Goal: Task Accomplishment & Management: Use online tool/utility

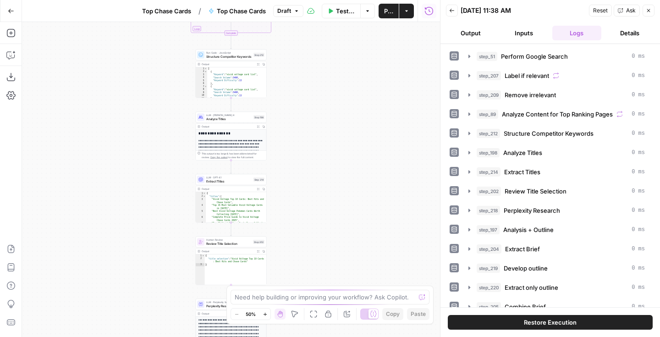
click at [339, 11] on span "Test Workflow" at bounding box center [345, 10] width 19 height 9
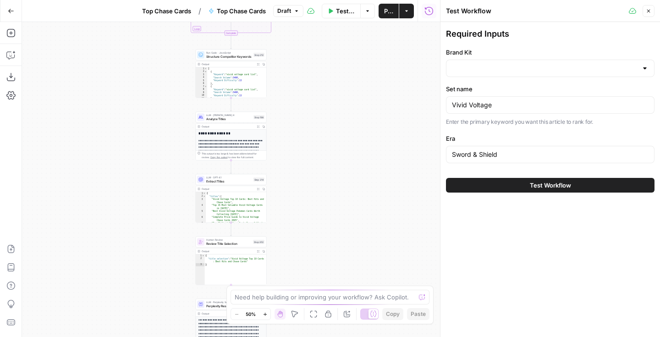
type input "Rare Candy"
click at [483, 186] on button "Test Workflow" at bounding box center [550, 185] width 208 height 15
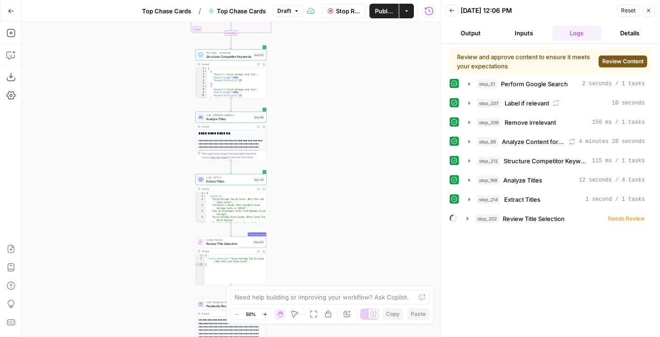
click at [606, 56] on button "Review Content" at bounding box center [622, 61] width 49 height 12
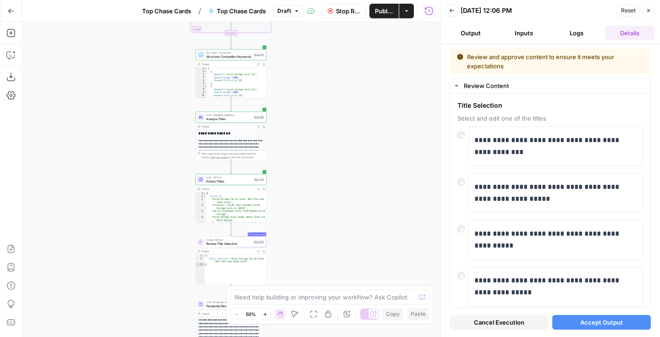
click at [590, 321] on span "Accept Output" at bounding box center [601, 322] width 43 height 9
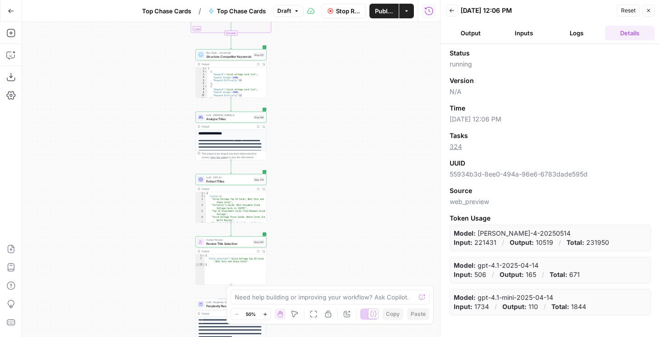
click at [577, 35] on button "Logs" at bounding box center [576, 33] width 49 height 15
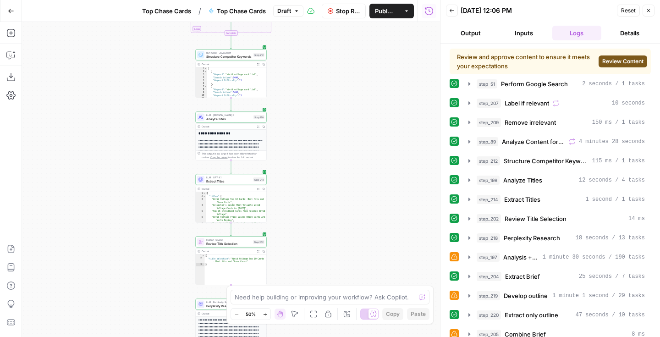
click at [630, 59] on span "Review Content" at bounding box center [622, 61] width 41 height 8
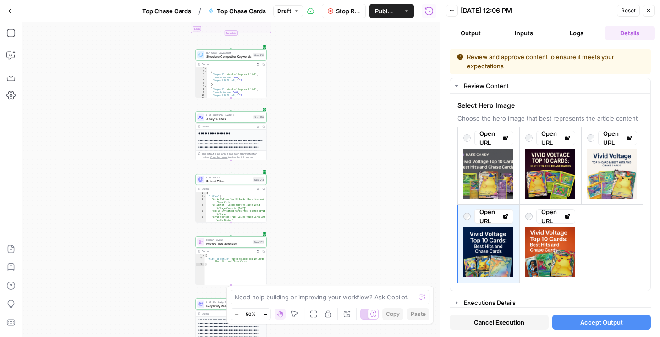
click at [604, 323] on span "Accept Output" at bounding box center [601, 322] width 43 height 9
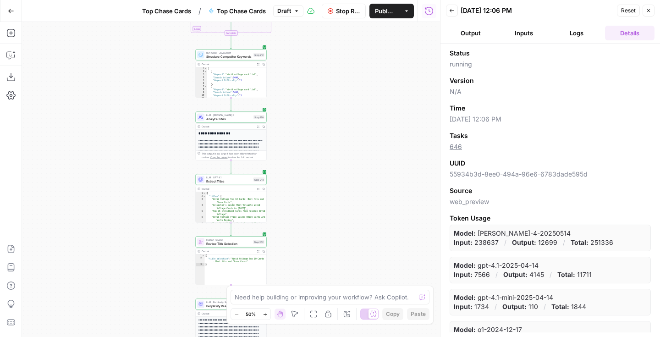
click at [587, 30] on button "Logs" at bounding box center [576, 33] width 49 height 15
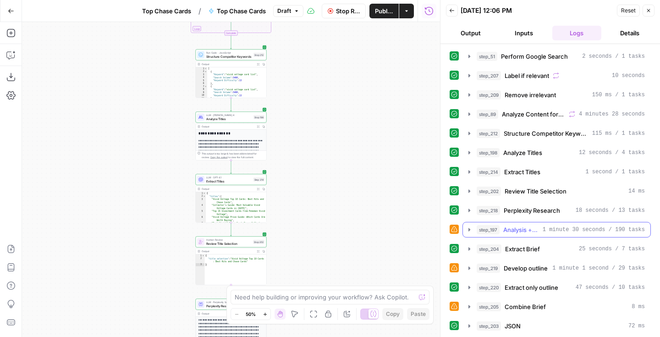
click at [470, 228] on icon "button" at bounding box center [469, 229] width 7 height 7
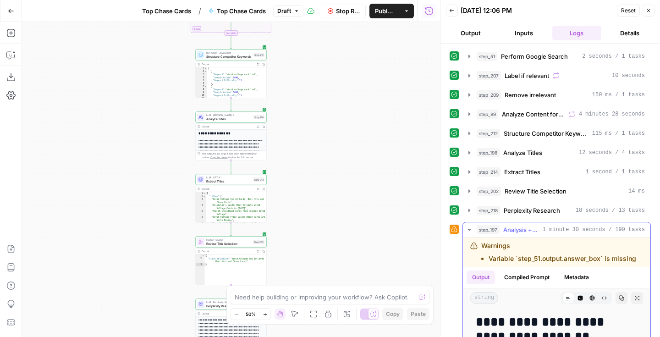
click at [469, 228] on icon "button" at bounding box center [469, 229] width 7 height 7
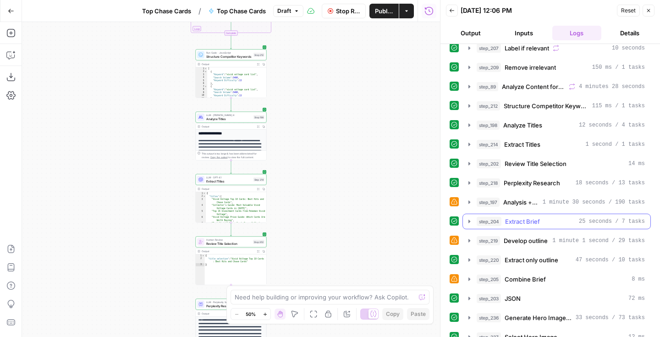
scroll to position [28, 0]
click at [468, 240] on icon "button" at bounding box center [469, 239] width 2 height 3
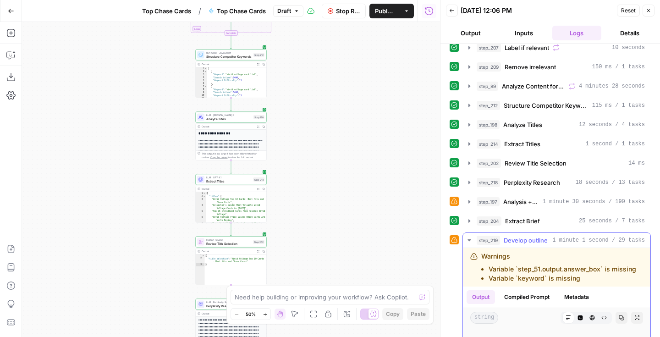
click at [468, 240] on icon "button" at bounding box center [468, 240] width 3 height 2
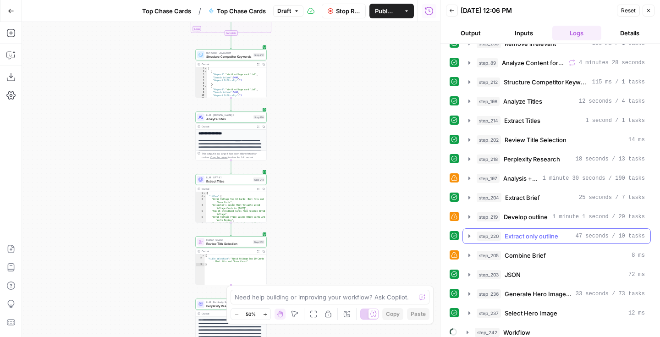
scroll to position [53, 0]
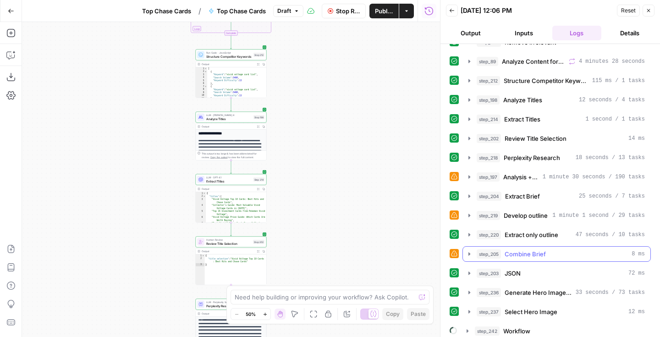
click at [468, 252] on icon "button" at bounding box center [469, 253] width 7 height 7
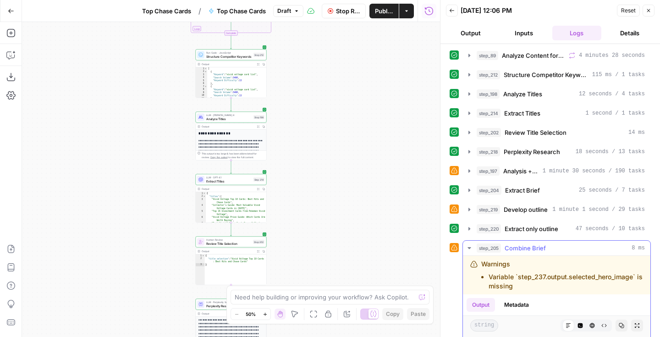
scroll to position [59, 0]
click at [468, 248] on icon "button" at bounding box center [469, 247] width 7 height 7
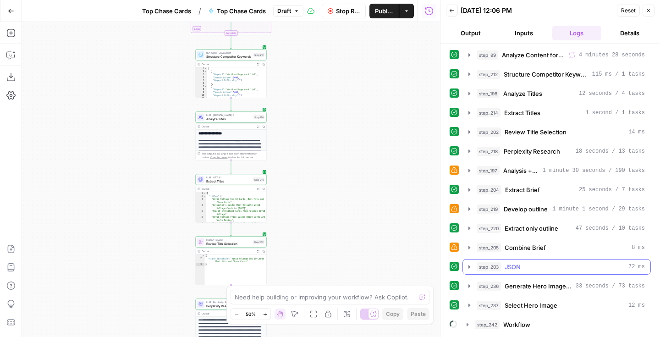
scroll to position [76, 0]
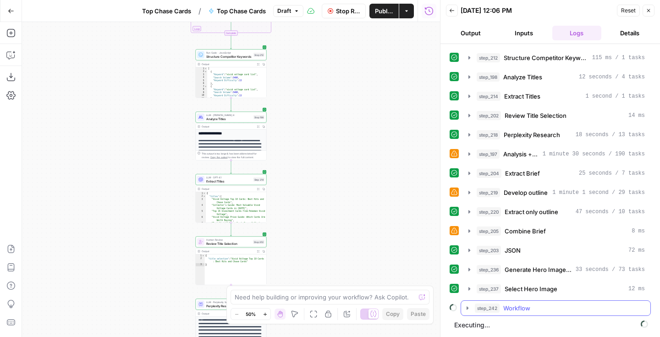
click at [467, 307] on icon "button" at bounding box center [467, 307] width 2 height 3
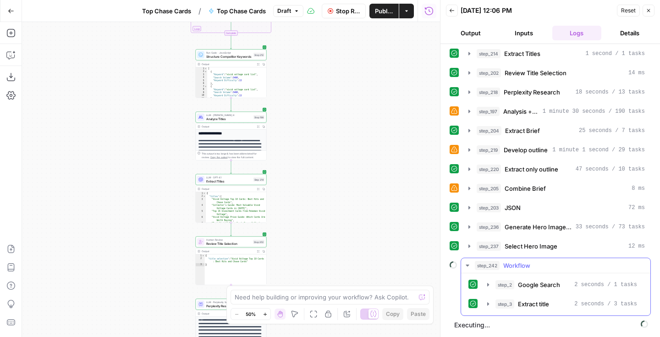
click at [468, 263] on icon "button" at bounding box center [467, 265] width 7 height 7
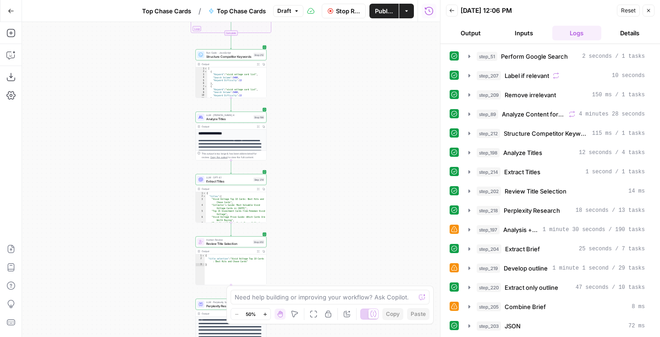
scroll to position [76, 0]
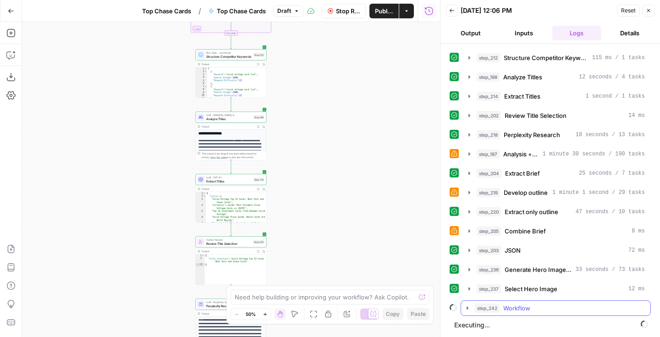
click at [468, 308] on icon "button" at bounding box center [467, 307] width 2 height 3
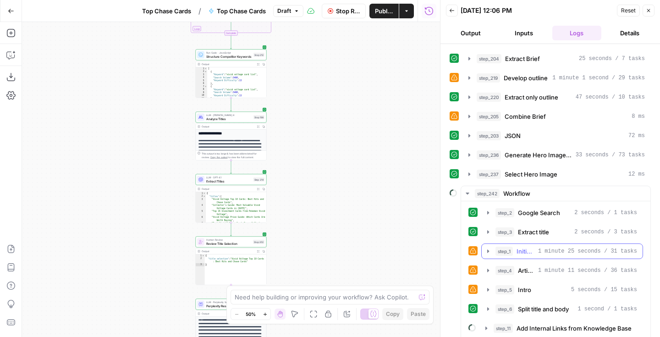
scroll to position [192, 0]
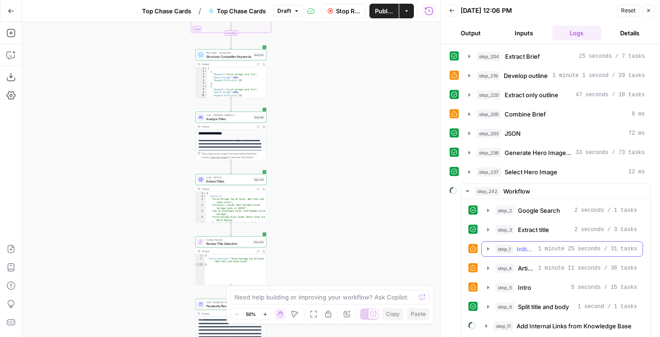
click at [487, 248] on icon "button" at bounding box center [487, 248] width 7 height 7
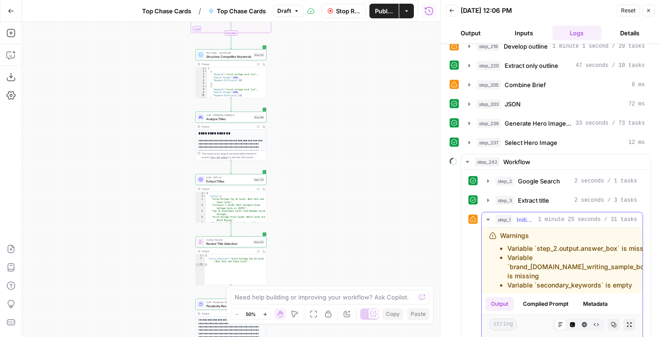
scroll to position [221, 0]
click at [488, 221] on icon "button" at bounding box center [487, 219] width 7 height 7
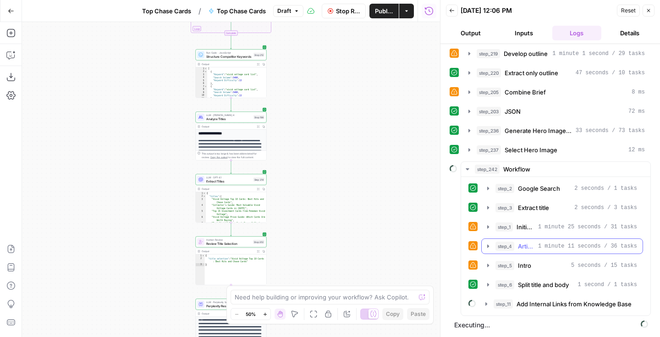
click at [487, 247] on icon "button" at bounding box center [487, 245] width 7 height 7
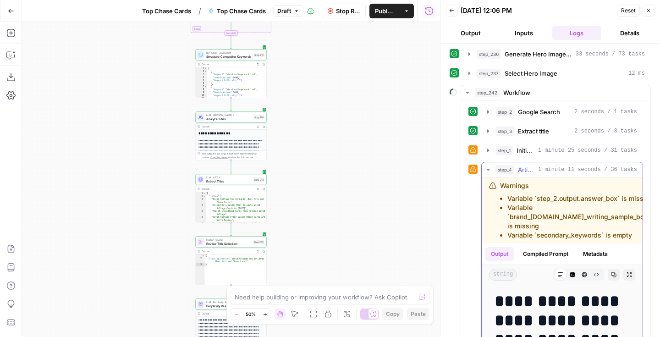
scroll to position [292, 0]
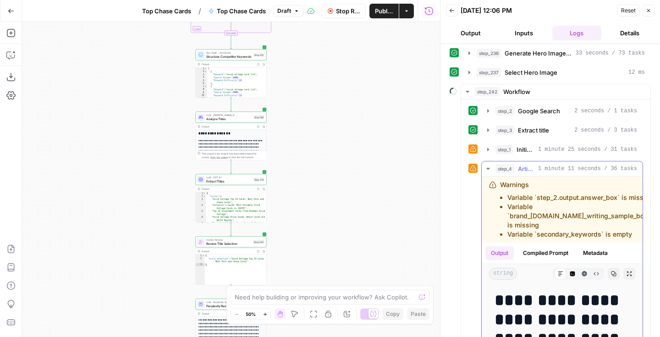
click at [489, 169] on icon "button" at bounding box center [487, 168] width 7 height 7
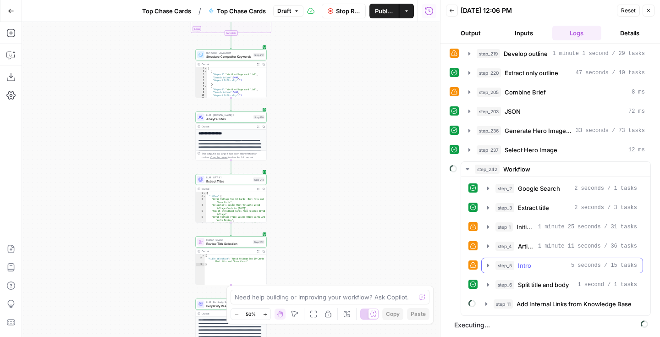
click at [487, 266] on icon "button" at bounding box center [487, 265] width 7 height 7
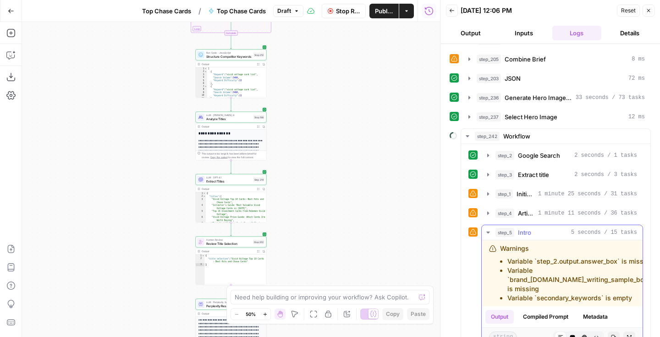
scroll to position [257, 0]
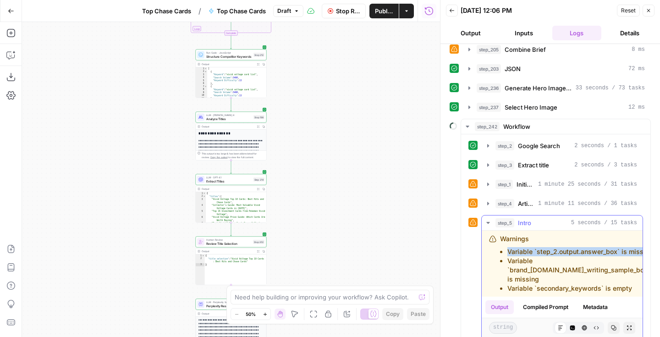
drag, startPoint x: 532, startPoint y: 260, endPoint x: 504, endPoint y: 249, distance: 30.6
click at [507, 249] on li "Variable `step_2.output.answer_box` is missing" at bounding box center [580, 251] width 147 height 9
copy li "Variable `step_2.output.answer_box` is missing"
click at [486, 223] on icon "button" at bounding box center [487, 222] width 7 height 7
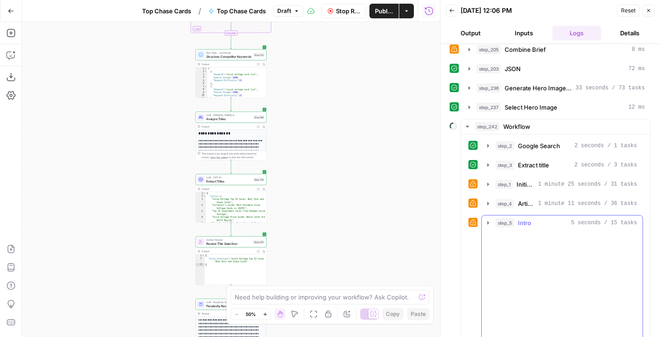
scroll to position [214, 0]
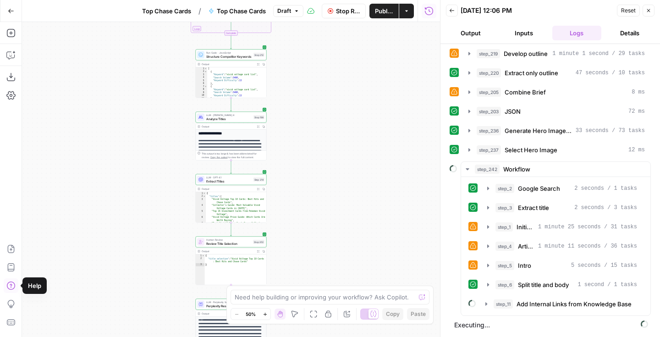
click at [13, 288] on icon "button" at bounding box center [10, 285] width 8 height 8
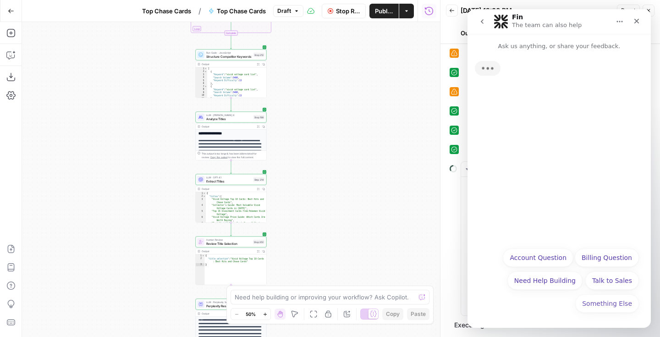
scroll to position [0, 0]
click at [484, 22] on icon "go back" at bounding box center [481, 21] width 7 height 7
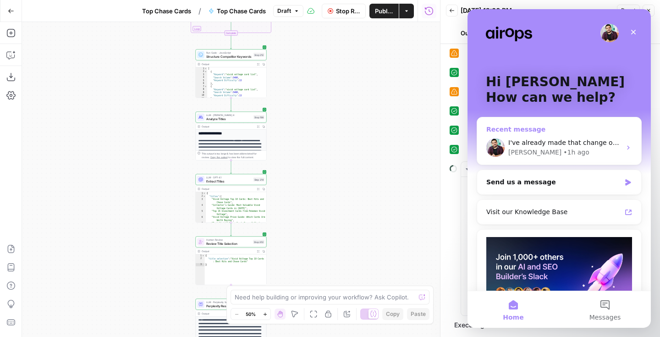
click at [563, 157] on div "• 1h ago" at bounding box center [576, 153] width 26 height 10
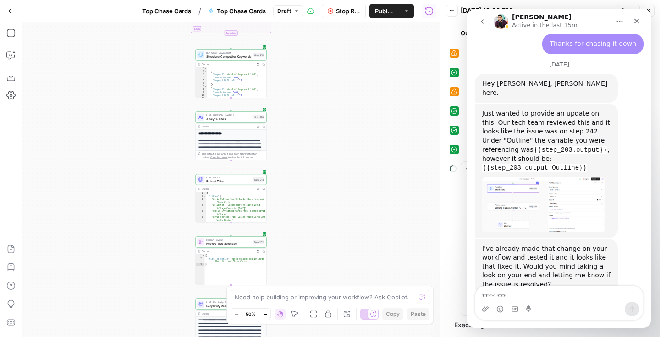
scroll to position [977, 0]
type textarea "**********"
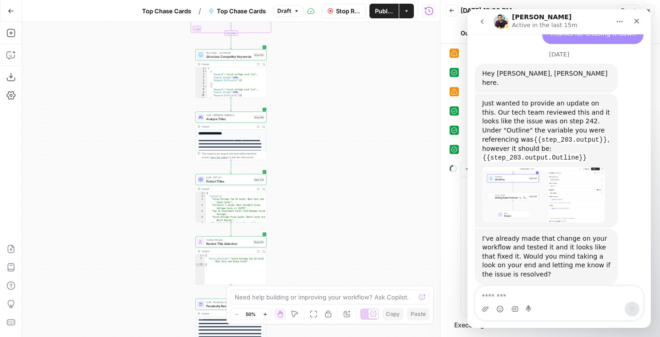
scroll to position [1014, 0]
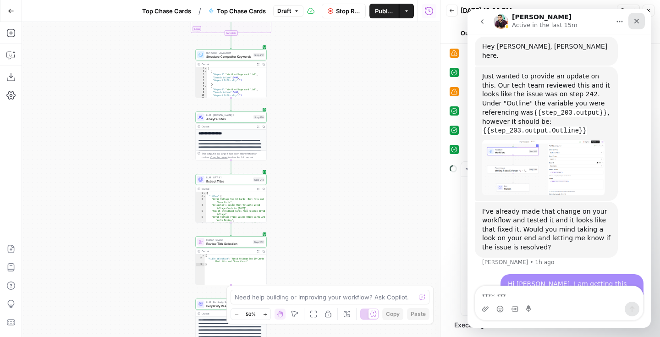
click at [636, 19] on icon "Close" at bounding box center [636, 20] width 7 height 7
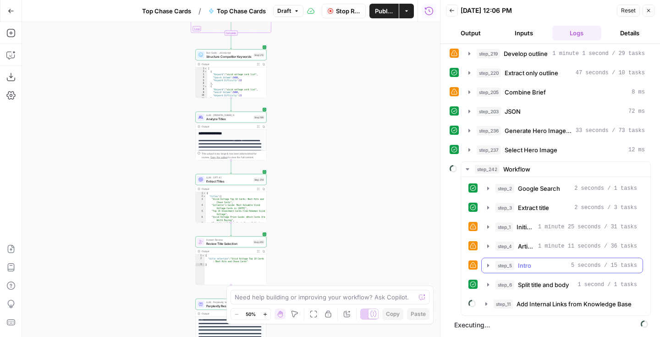
click at [487, 264] on icon "button" at bounding box center [488, 264] width 2 height 3
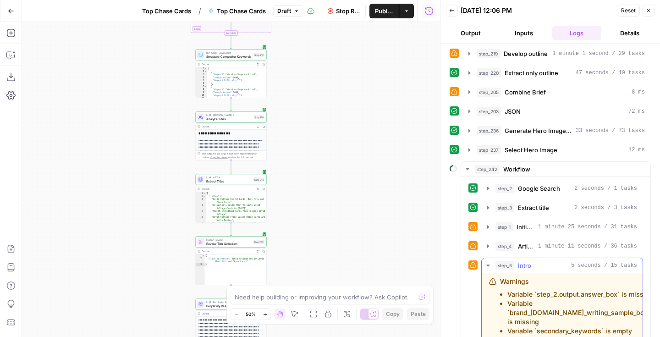
click at [487, 264] on icon "button" at bounding box center [487, 265] width 7 height 7
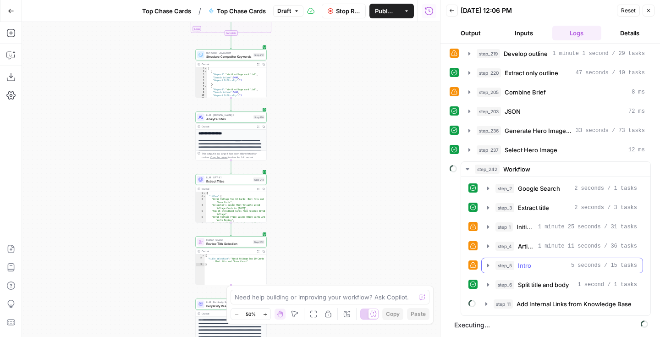
click at [487, 264] on icon "button" at bounding box center [488, 264] width 2 height 3
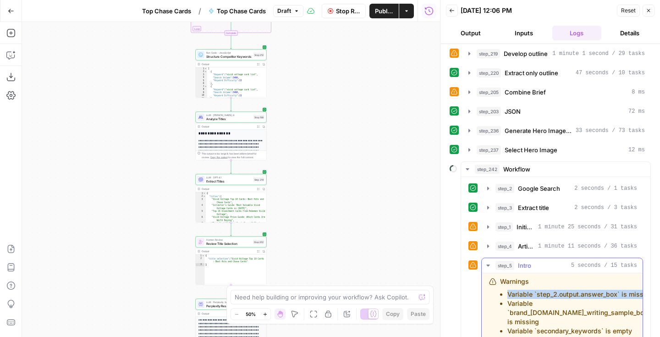
drag, startPoint x: 531, startPoint y: 304, endPoint x: 505, endPoint y: 291, distance: 28.3
click at [505, 291] on ul "Variable `step_2.output.answer_box` is missing Variable `brand_kit.guide_writin…" at bounding box center [577, 313] width 154 height 46
copy li "Variable `step_2.output.answer_box` is missing"
click at [8, 60] on button "Copilot" at bounding box center [11, 55] width 15 height 15
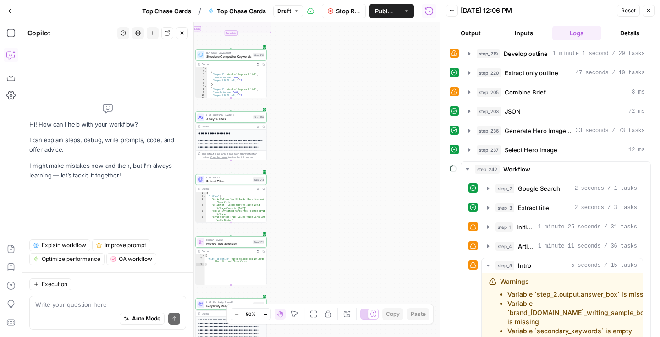
click at [93, 306] on textarea at bounding box center [107, 304] width 145 height 9
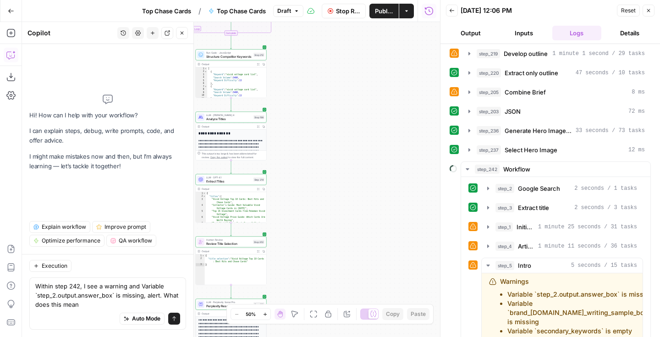
type textarea "Within step 242, I see a warning and Variable `step_2.output.answer_box` is mis…"
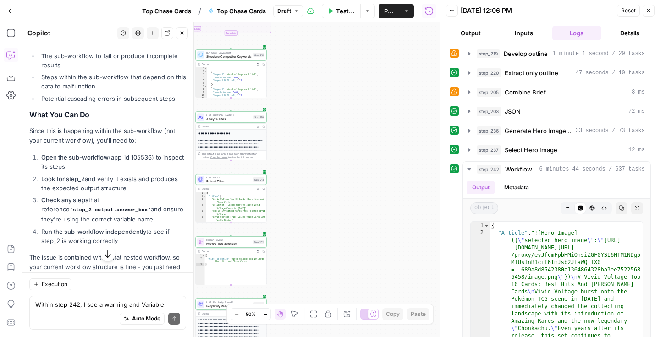
scroll to position [314, 0]
click at [467, 169] on icon "button" at bounding box center [469, 168] width 7 height 7
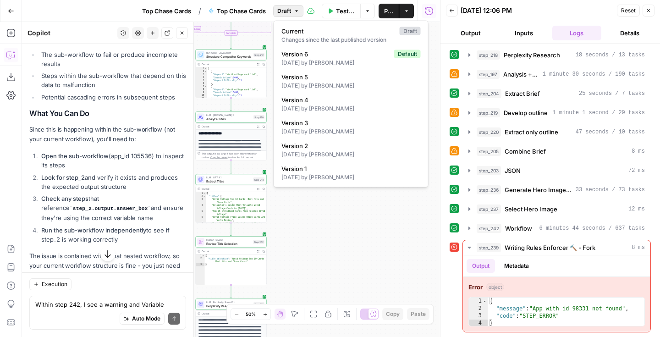
click at [298, 12] on icon "button" at bounding box center [296, 10] width 5 height 5
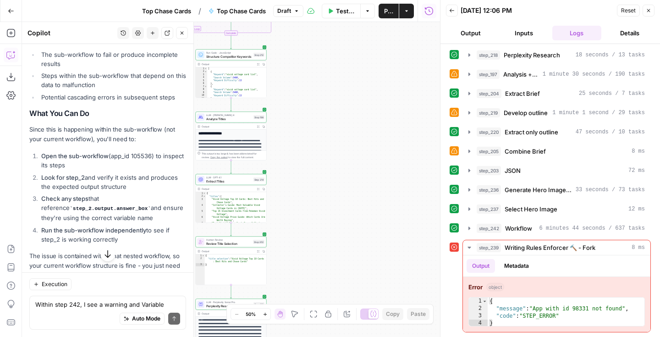
click at [299, 10] on icon "button" at bounding box center [296, 10] width 5 height 5
click at [470, 245] on icon "button" at bounding box center [469, 247] width 7 height 7
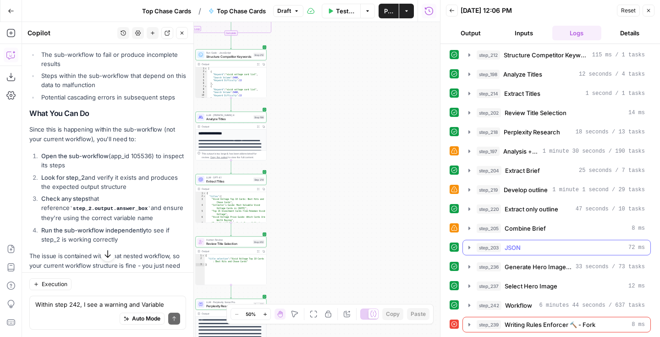
scroll to position [78, 0]
click at [467, 302] on icon "button" at bounding box center [469, 304] width 7 height 7
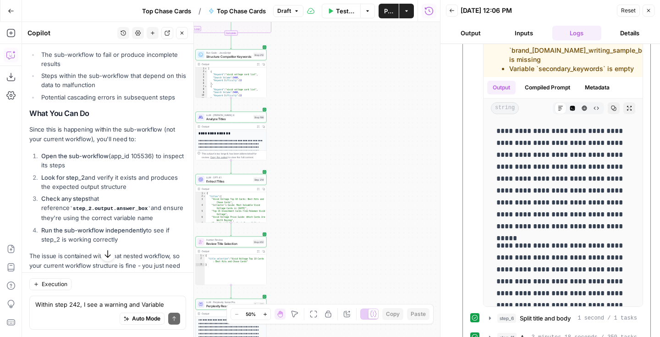
scroll to position [702, 0]
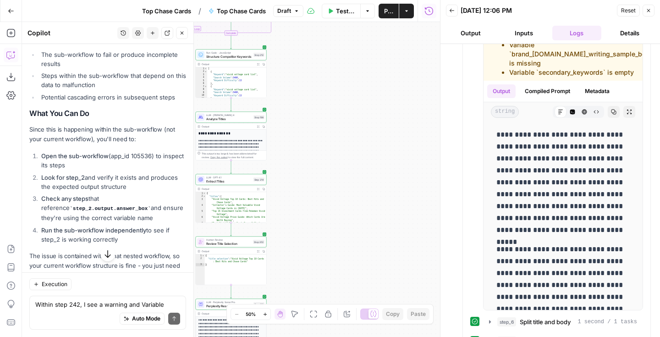
click at [183, 33] on icon "button" at bounding box center [181, 32] width 5 height 5
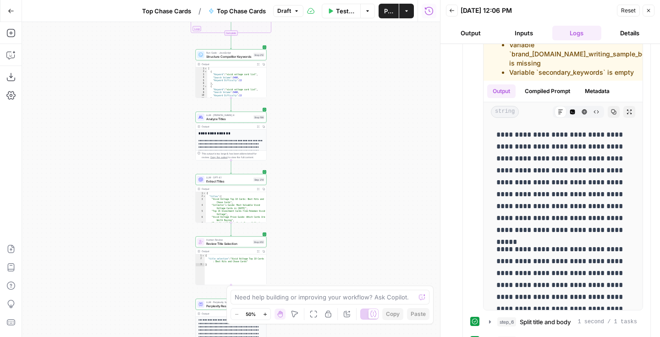
drag, startPoint x: 349, startPoint y: 199, endPoint x: 349, endPoint y: 102, distance: 97.6
click at [349, 102] on div "Workflow Set Inputs Inputs Google Search Perform Google Search Step 51 Output E…" at bounding box center [231, 179] width 418 height 315
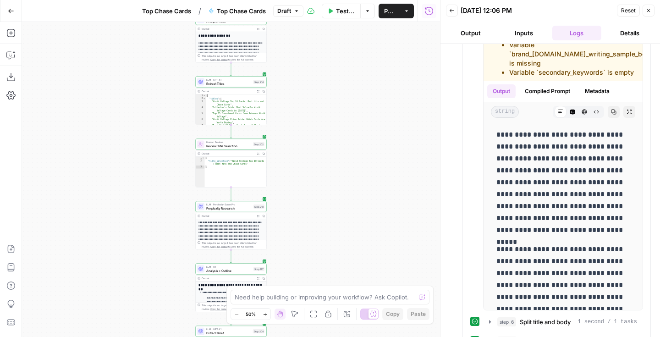
drag, startPoint x: 336, startPoint y: 126, endPoint x: 338, endPoint y: 109, distance: 17.5
click at [338, 109] on div "Workflow Set Inputs Inputs Google Search Perform Google Search Step 51 Output E…" at bounding box center [231, 179] width 418 height 315
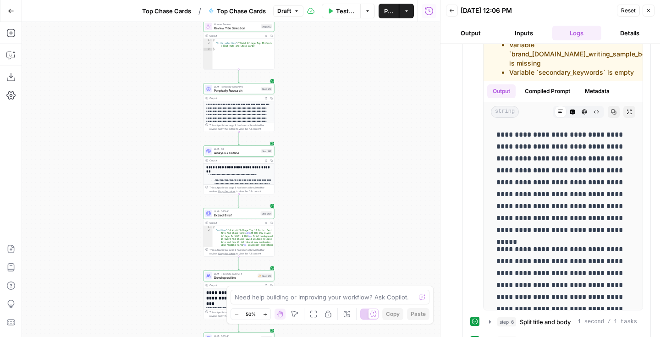
click at [329, 150] on div "Workflow Set Inputs Inputs Google Search Perform Google Search Step 51 Output E…" at bounding box center [231, 179] width 418 height 315
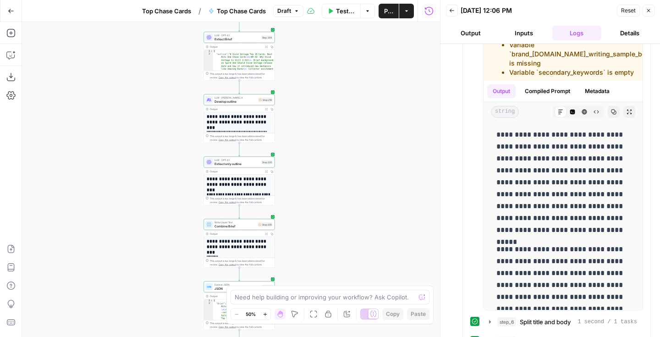
click at [324, 127] on div "Workflow Set Inputs Inputs Google Search Perform Google Search Step 51 Output E…" at bounding box center [231, 179] width 418 height 315
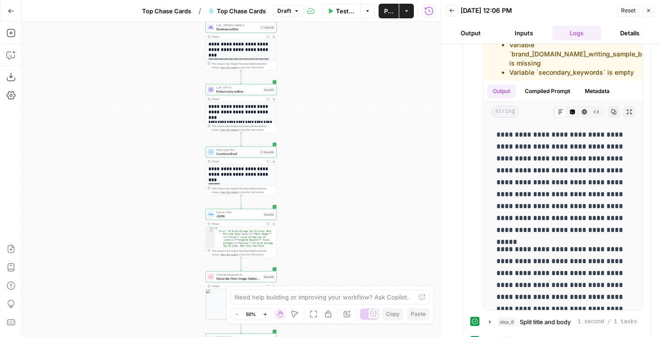
drag, startPoint x: 316, startPoint y: 185, endPoint x: 322, endPoint y: 166, distance: 19.6
click at [322, 166] on div "Workflow Set Inputs Inputs Google Search Perform Google Search Step 51 Output E…" at bounding box center [231, 179] width 418 height 315
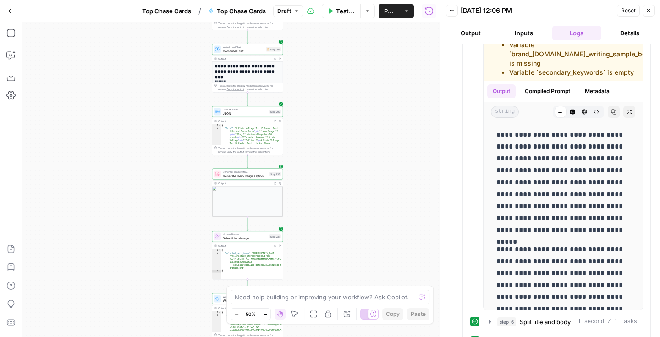
click at [321, 132] on div "Workflow Set Inputs Inputs Google Search Perform Google Search Step 51 Output E…" at bounding box center [231, 179] width 418 height 315
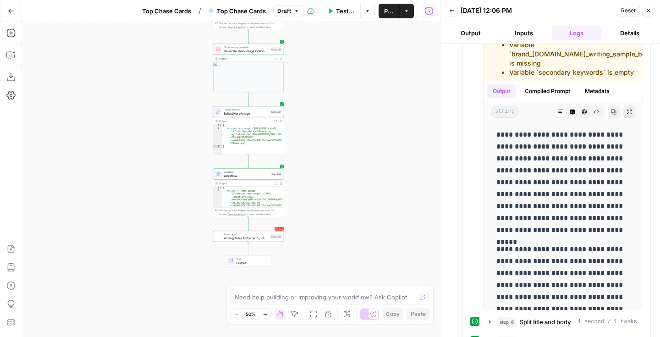
click at [322, 145] on div "Workflow Set Inputs Inputs Google Search Perform Google Search Step 51 Output E…" at bounding box center [231, 179] width 418 height 315
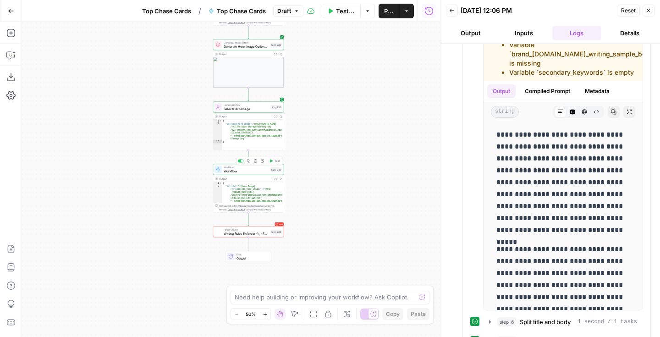
click at [253, 174] on div "Workflow Workflow Step 242 Copy step Delete step Add Note Test" at bounding box center [248, 169] width 71 height 11
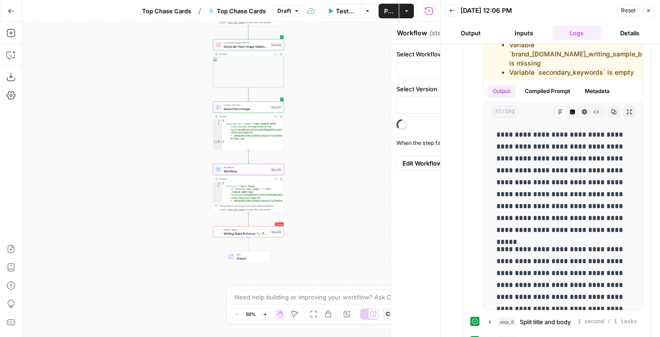
type input "Outline to Article"
type input "Version 4"
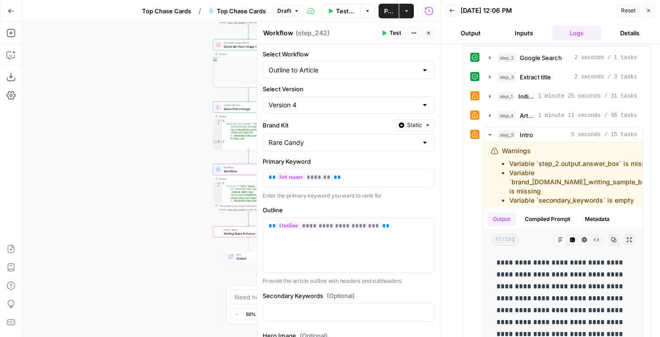
scroll to position [74, 0]
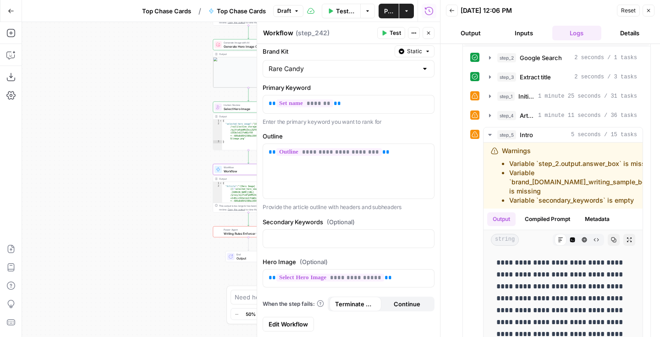
click at [289, 322] on span "Edit Workflow" at bounding box center [288, 323] width 39 height 9
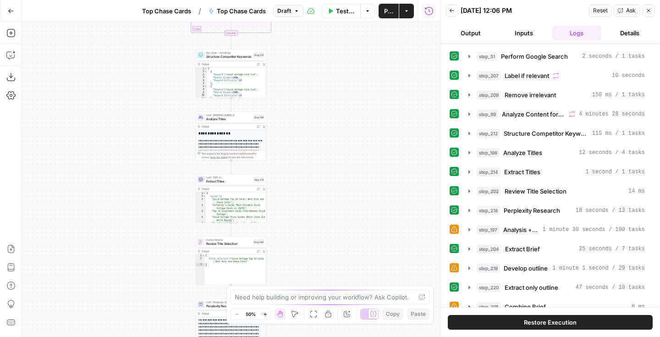
click at [329, 92] on div "Workflow Set Inputs Inputs Google Search Perform Google Search Step 51 Output E…" at bounding box center [231, 179] width 418 height 315
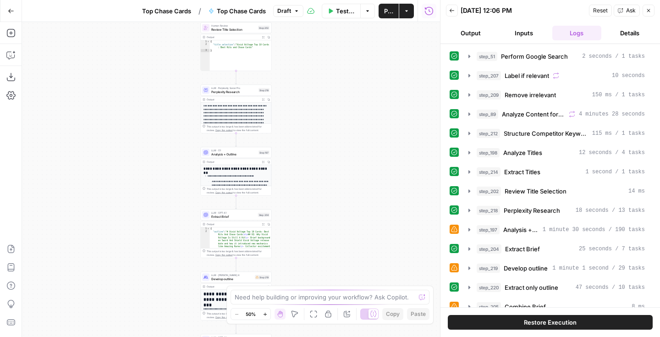
click at [335, 100] on div "Workflow Set Inputs Inputs Google Search Perform Google Search Step 51 Output E…" at bounding box center [231, 179] width 418 height 315
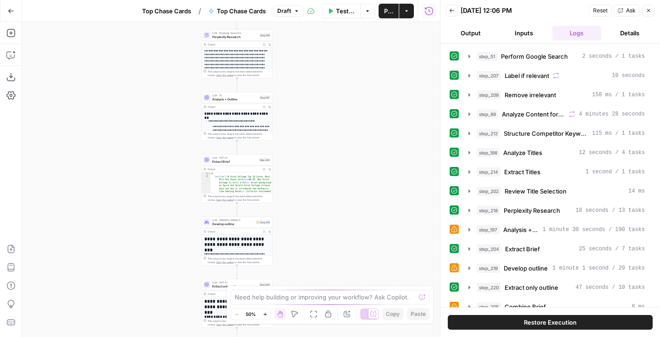
drag, startPoint x: 321, startPoint y: 166, endPoint x: 321, endPoint y: 112, distance: 53.6
click at [321, 112] on div "Workflow Set Inputs Inputs Google Search Perform Google Search Step 51 Output E…" at bounding box center [231, 179] width 418 height 315
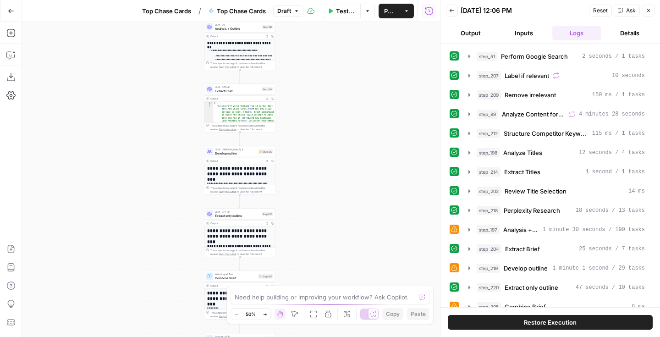
click at [318, 103] on div "Workflow Set Inputs Inputs Google Search Perform Google Search Step 51 Output E…" at bounding box center [231, 179] width 418 height 315
click at [315, 106] on div "Workflow Set Inputs Inputs Google Search Perform Google Search Step 51 Output E…" at bounding box center [231, 179] width 418 height 315
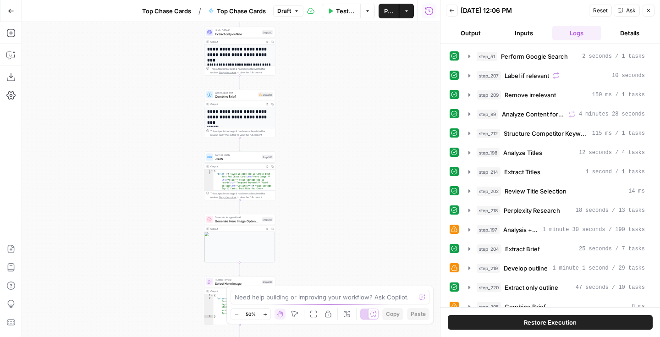
click at [310, 129] on div "Workflow Set Inputs Inputs Google Search Perform Google Search Step 51 Output E…" at bounding box center [231, 179] width 418 height 315
click at [297, 94] on div "Workflow Set Inputs Inputs Google Search Perform Google Search Step 51 Output E…" at bounding box center [231, 179] width 418 height 315
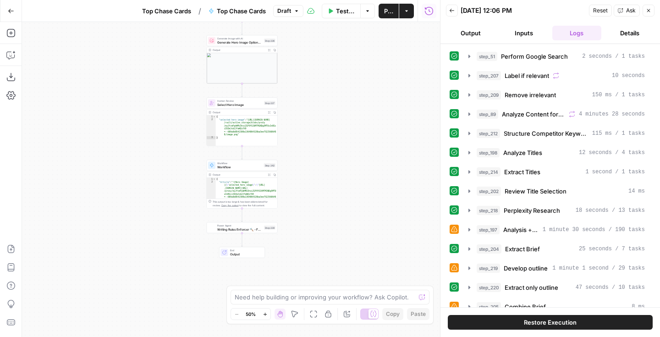
click at [297, 109] on div "Workflow Set Inputs Inputs Google Search Perform Google Search Step 51 Output E…" at bounding box center [231, 179] width 418 height 315
click at [247, 168] on span "Workflow" at bounding box center [239, 166] width 45 height 5
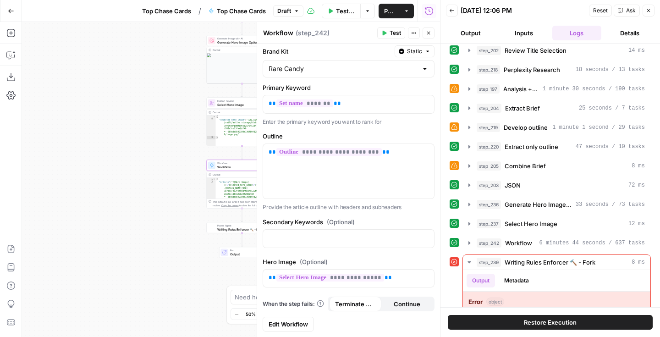
scroll to position [185, 0]
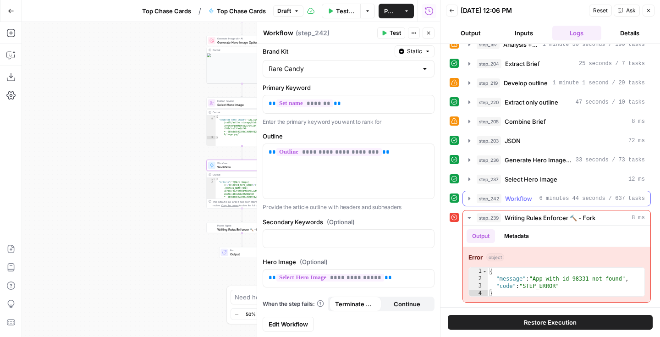
click at [468, 200] on icon "button" at bounding box center [469, 198] width 7 height 7
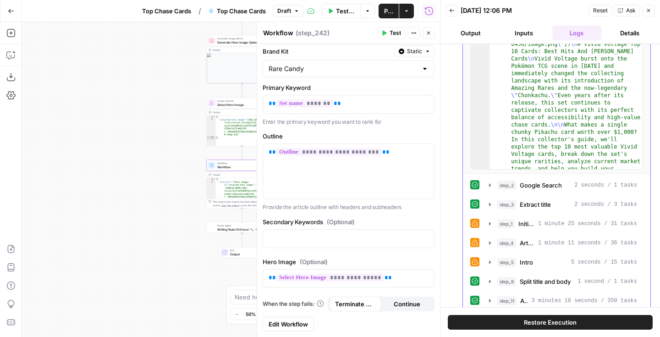
scroll to position [445, 0]
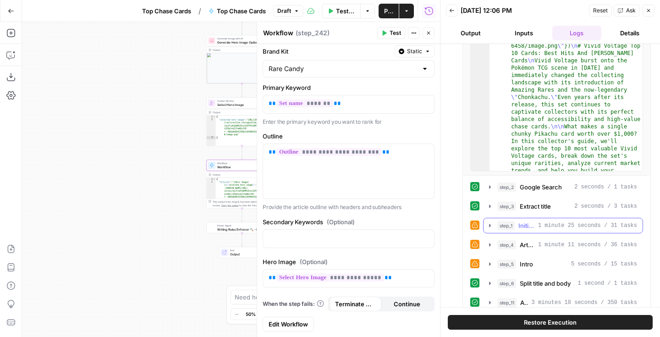
click at [488, 226] on icon "button" at bounding box center [489, 225] width 7 height 7
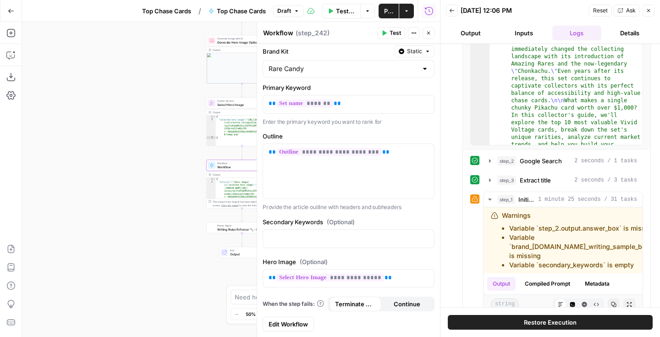
scroll to position [1113, 0]
click at [651, 12] on icon "button" at bounding box center [648, 10] width 5 height 5
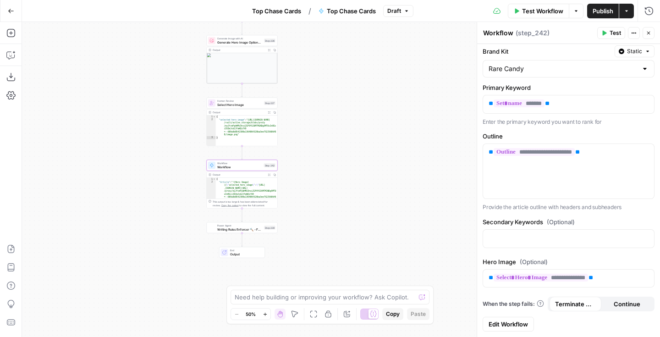
click at [652, 36] on button "Close" at bounding box center [648, 33] width 12 height 12
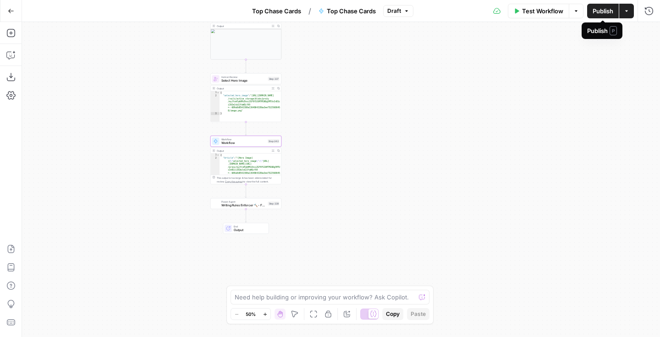
click at [603, 16] on button "Publish" at bounding box center [603, 11] width 32 height 15
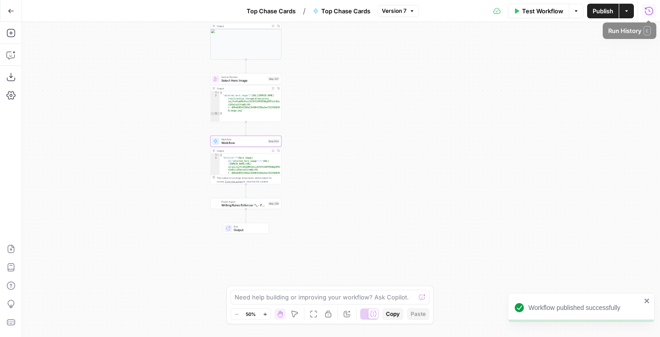
click at [649, 11] on icon "button" at bounding box center [649, 10] width 8 height 8
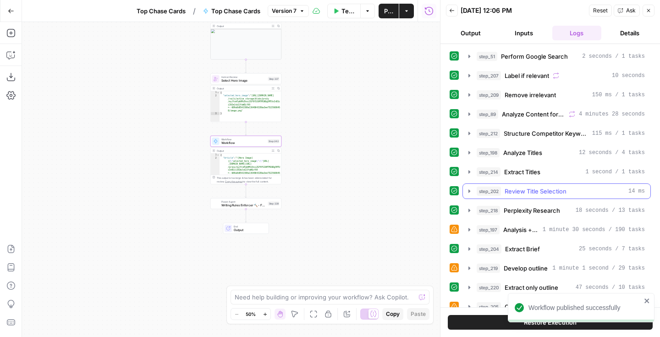
scroll to position [185, 0]
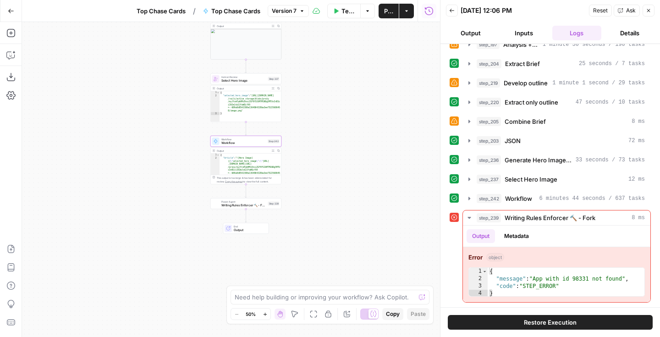
click at [255, 206] on span "Writing Rules Enforcer 🔨 - Fork" at bounding box center [243, 205] width 45 height 5
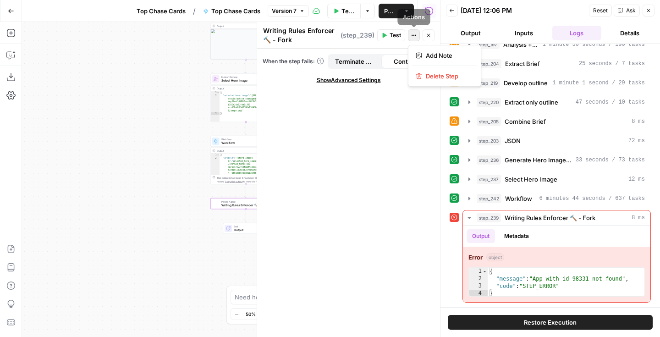
click at [415, 33] on icon "button" at bounding box center [413, 35] width 5 height 5
click at [427, 37] on icon "button" at bounding box center [428, 35] width 5 height 5
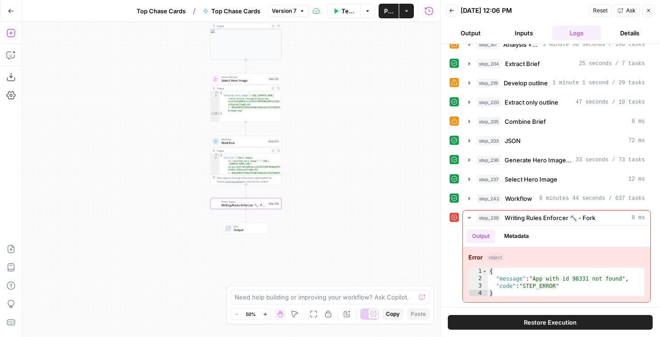
click at [11, 34] on icon "button" at bounding box center [10, 32] width 9 height 9
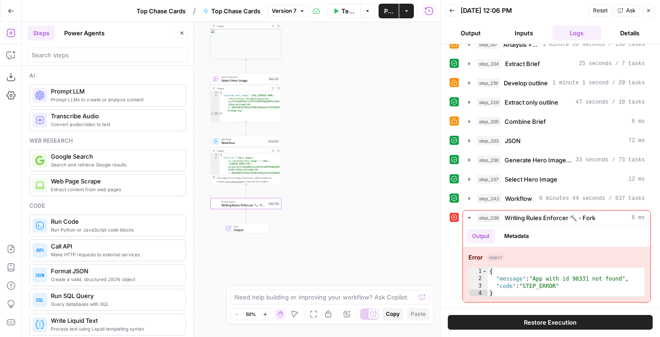
click at [97, 29] on button "Power Agents" at bounding box center [84, 33] width 51 height 15
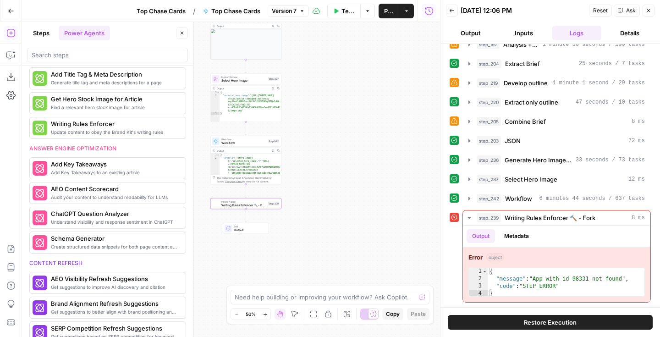
scroll to position [0, 0]
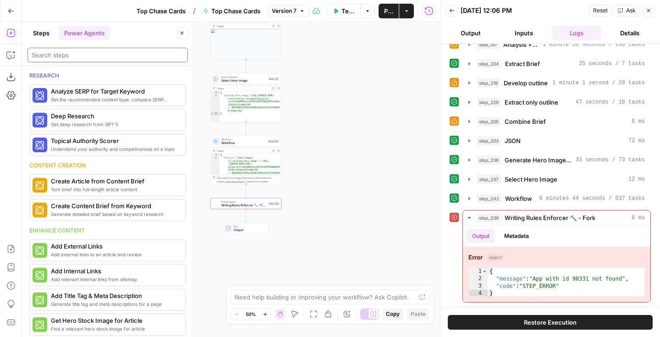
click at [99, 50] on input "search" at bounding box center [108, 54] width 152 height 9
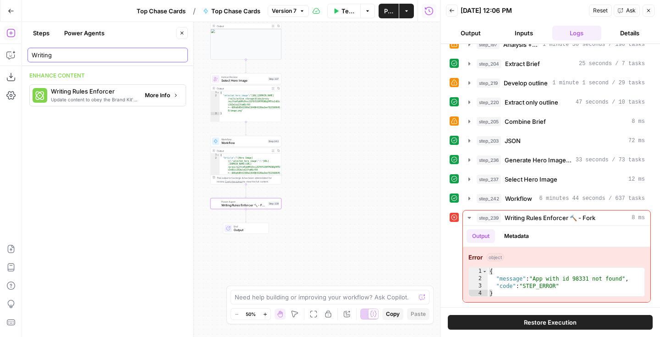
type input "Writing"
click at [114, 98] on span "Update content to obey the Brand Kit's writing rules" at bounding box center [94, 99] width 87 height 7
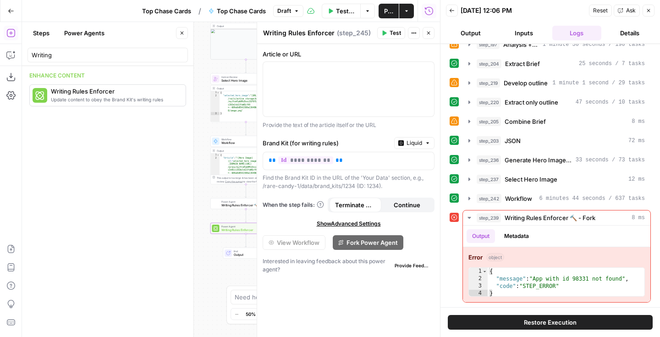
click at [236, 204] on span "Writing Rules Enforcer 🔨 - Fork" at bounding box center [243, 205] width 45 height 5
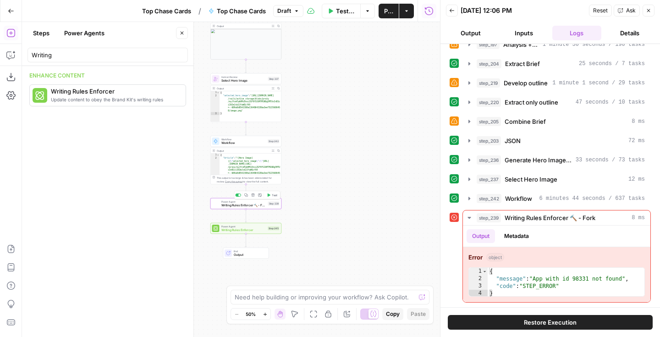
type textarea "Writing Rules Enforcer 🔨 - Fork"
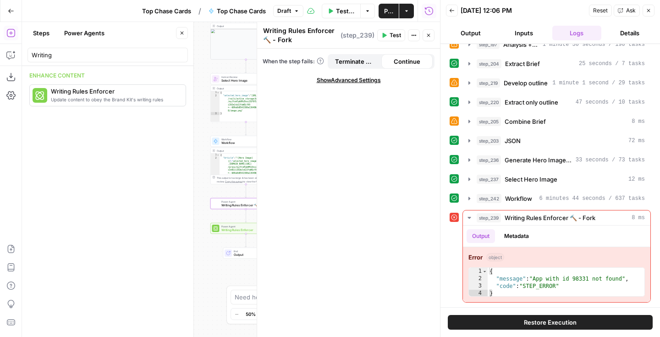
click at [431, 35] on span "Close" at bounding box center [431, 35] width 0 height 0
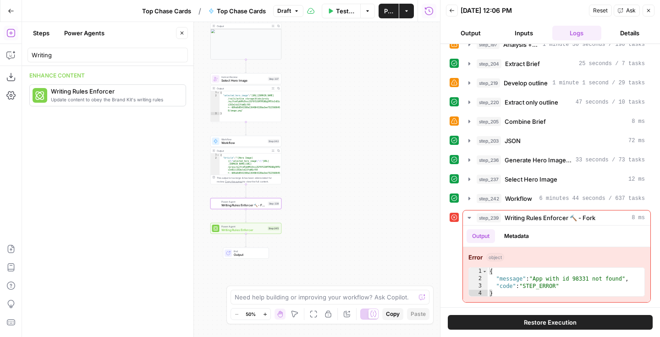
click at [649, 11] on icon "button" at bounding box center [648, 10] width 3 height 3
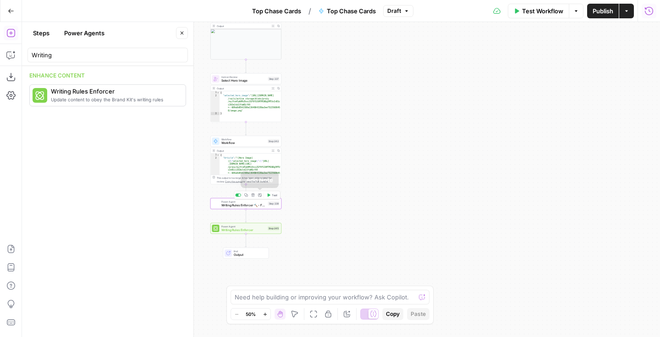
click at [253, 196] on icon "button" at bounding box center [253, 195] width 4 height 4
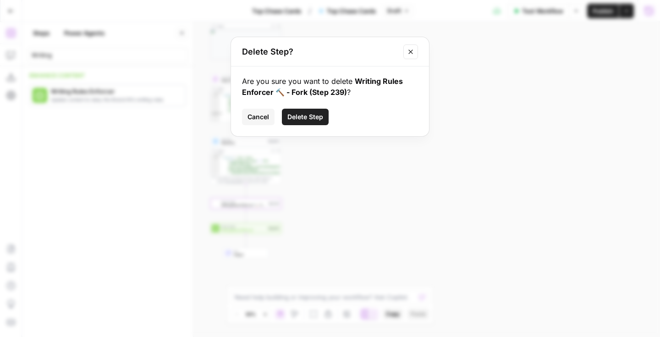
click at [312, 115] on span "Delete Step" at bounding box center [305, 116] width 36 height 9
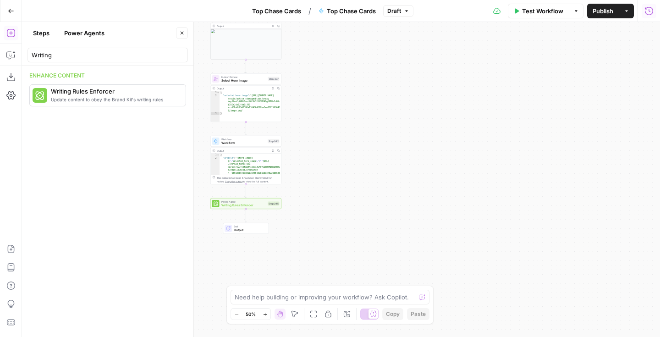
click at [261, 206] on span "Writing Rules Enforcer" at bounding box center [243, 205] width 45 height 5
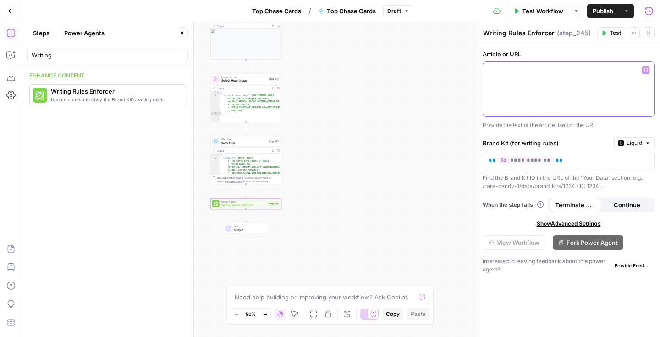
click at [570, 97] on div at bounding box center [568, 89] width 171 height 55
click at [647, 69] on icon "button" at bounding box center [645, 70] width 5 height 5
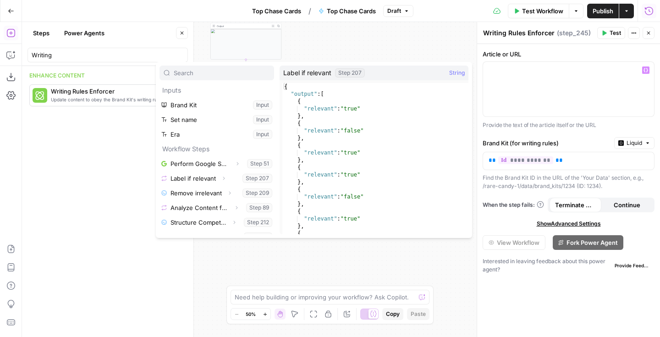
scroll to position [186, 0]
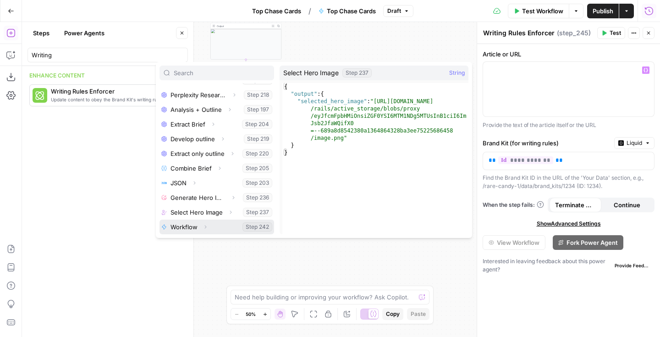
click at [205, 227] on icon "button" at bounding box center [206, 226] width 2 height 3
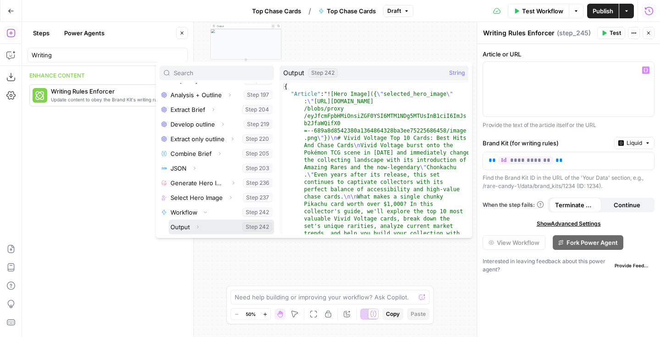
click at [186, 226] on button "Select variable Output" at bounding box center [221, 226] width 105 height 15
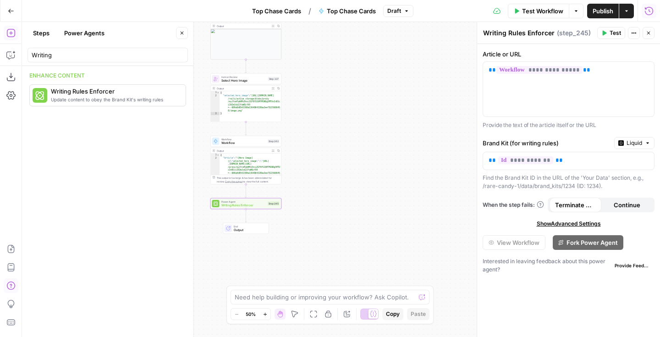
click at [10, 285] on icon "button" at bounding box center [10, 285] width 9 height 9
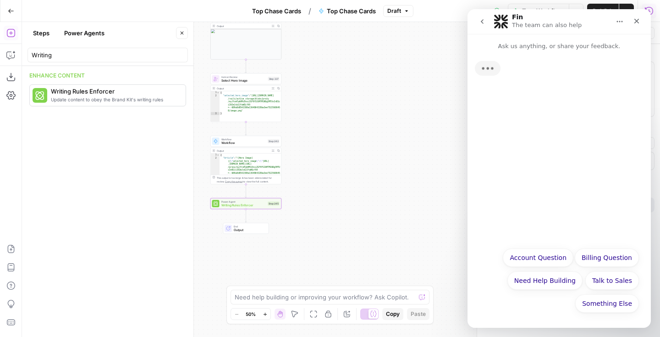
click at [488, 17] on button "go back" at bounding box center [481, 21] width 17 height 17
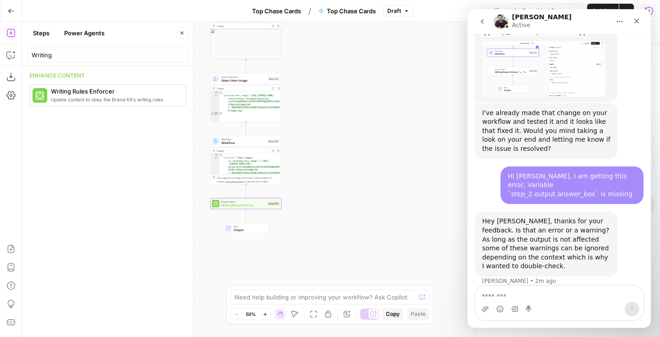
scroll to position [1113, 0]
type textarea "*"
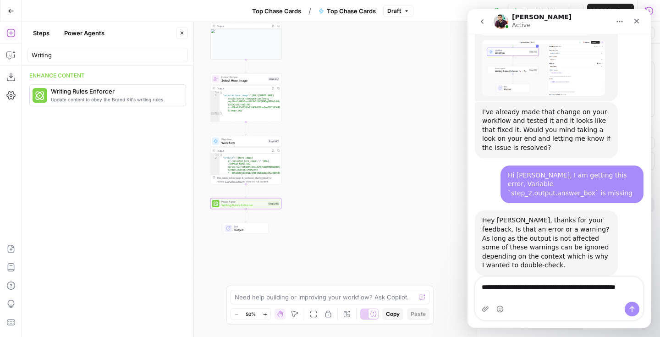
scroll to position [1122, 0]
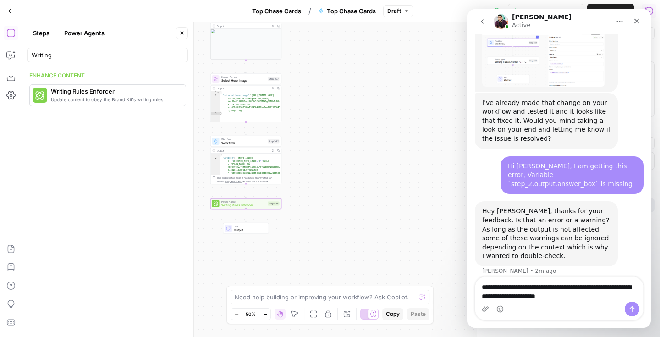
type textarea "**********"
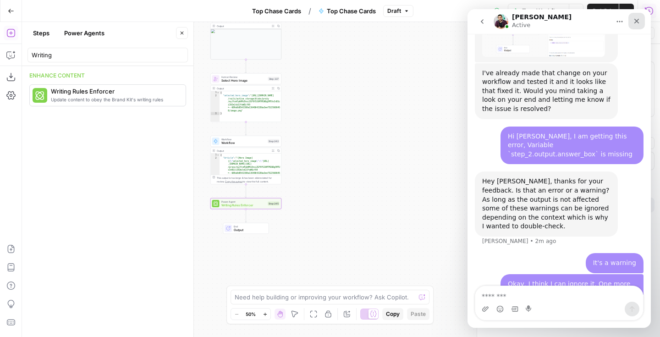
click at [634, 24] on icon "Close" at bounding box center [636, 20] width 7 height 7
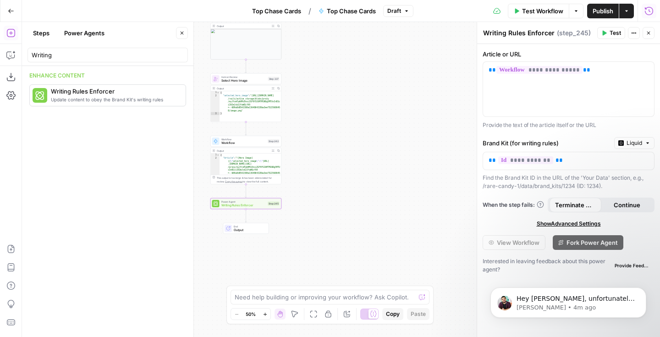
scroll to position [1278, 0]
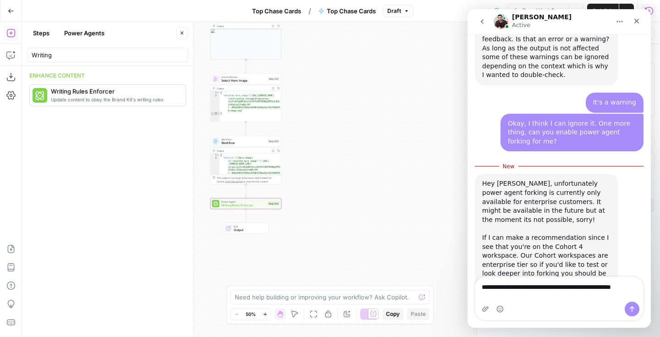
scroll to position [1302, 0]
type textarea "**********"
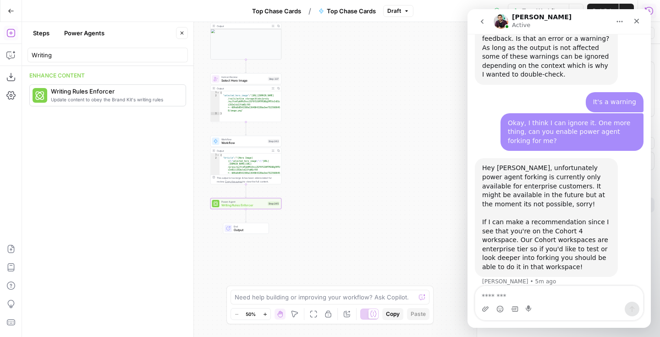
scroll to position [1323, 0]
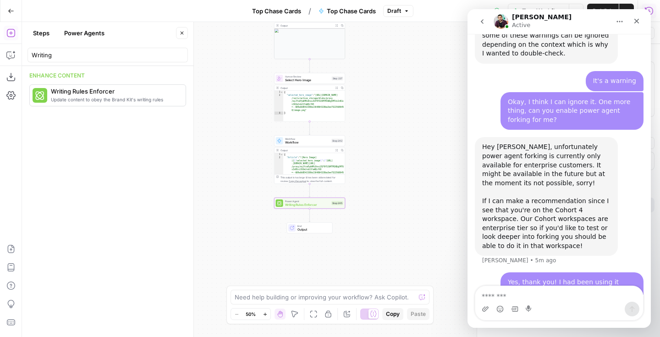
drag, startPoint x: 309, startPoint y: 172, endPoint x: 366, endPoint y: 170, distance: 56.9
click at [366, 170] on div "Workflow Set Inputs Inputs Google Search Perform Google Search Step 51 Output E…" at bounding box center [341, 179] width 638 height 315
click at [639, 22] on icon "Close" at bounding box center [636, 20] width 7 height 7
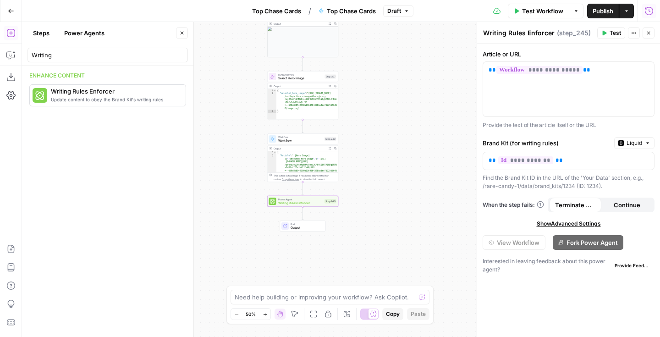
click at [38, 32] on button "Steps" at bounding box center [40, 33] width 27 height 15
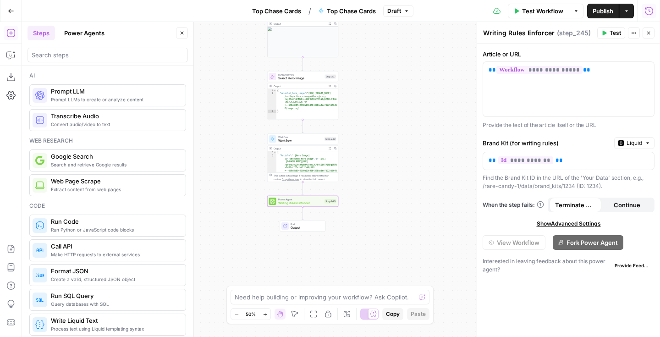
click at [77, 100] on span "Prompt LLMs to create or analyze content" at bounding box center [114, 99] width 127 height 7
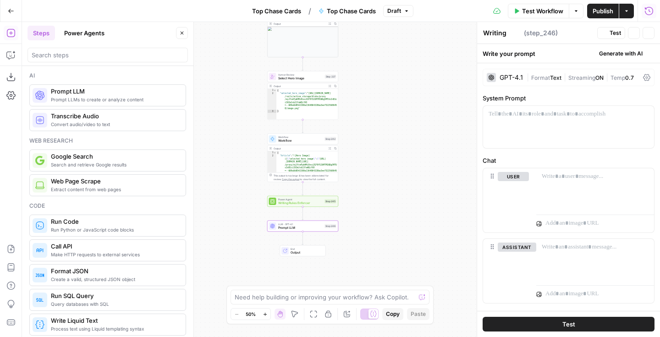
type textarea "Prompt LLM"
click at [535, 130] on div at bounding box center [568, 127] width 171 height 42
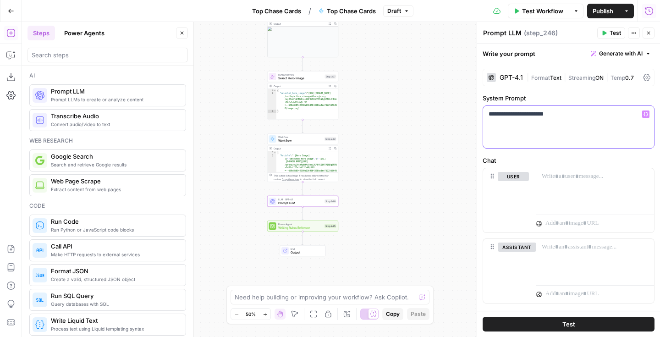
click at [560, 119] on div "**********" at bounding box center [568, 127] width 171 height 42
click at [646, 114] on icon "button" at bounding box center [645, 114] width 5 height 5
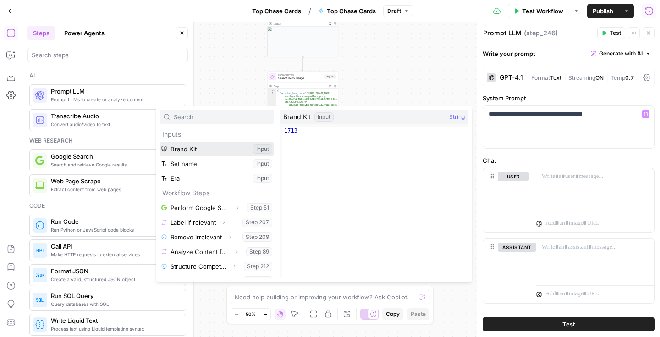
click at [202, 148] on button "Select variable Brand Kit" at bounding box center [216, 149] width 115 height 15
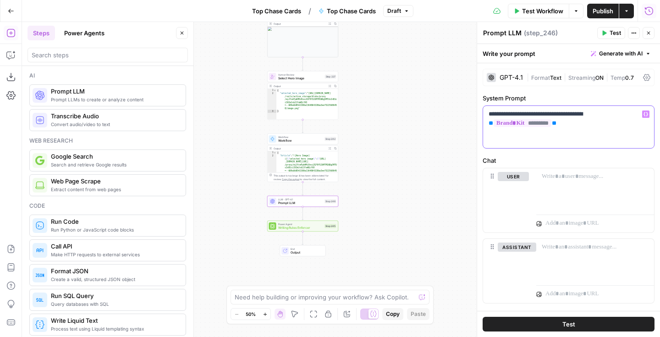
click at [644, 113] on icon "button" at bounding box center [645, 114] width 5 height 5
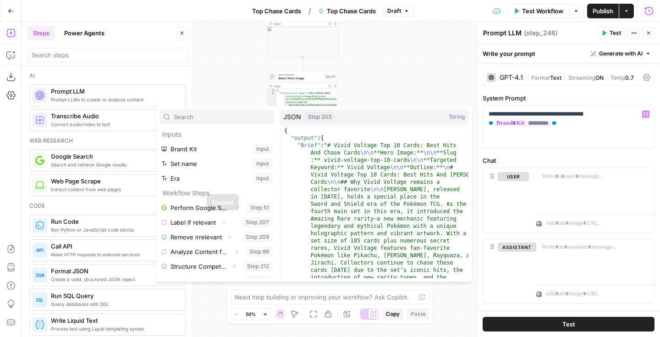
scroll to position [0, 0]
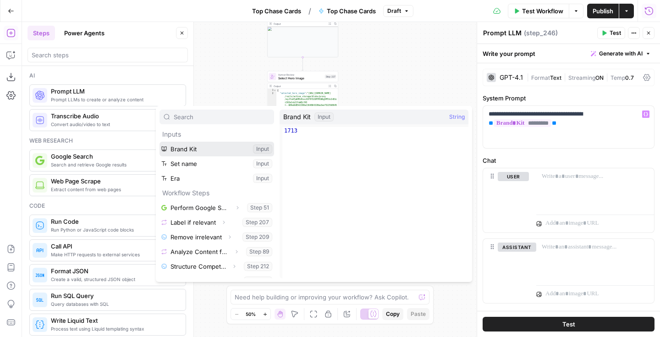
click at [238, 148] on button "Select variable Brand Kit" at bounding box center [216, 149] width 115 height 15
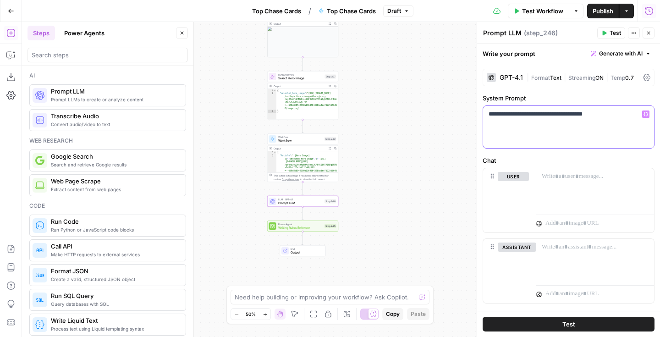
click at [647, 115] on icon "button" at bounding box center [645, 114] width 5 height 4
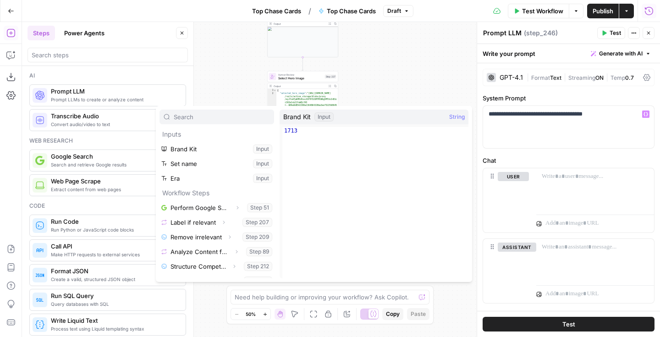
click at [240, 75] on div "Workflow Set Inputs Inputs Google Search Perform Google Search Step 51 Output E…" at bounding box center [341, 179] width 638 height 315
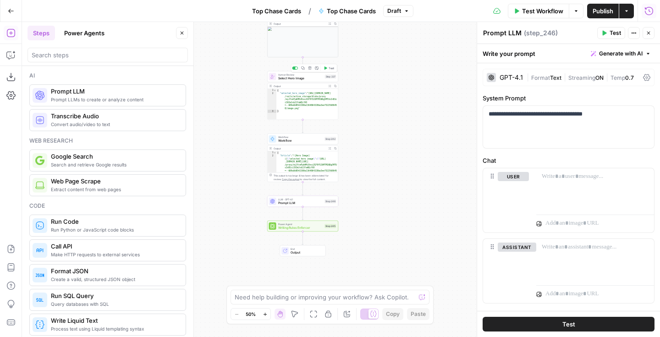
click at [314, 76] on span "Select Hero Image" at bounding box center [300, 78] width 45 height 5
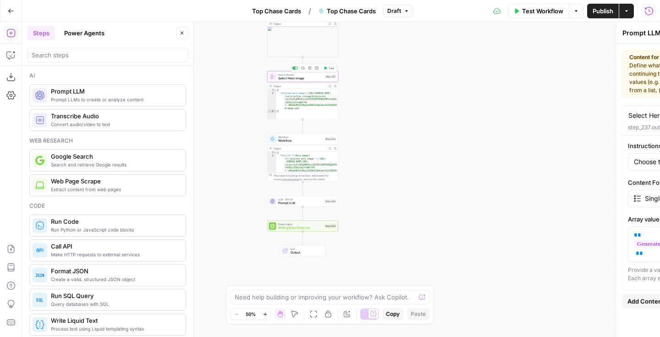
type textarea "Select Hero Image"
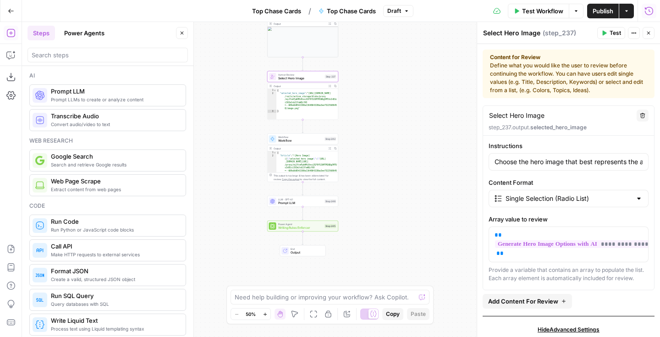
scroll to position [33, 0]
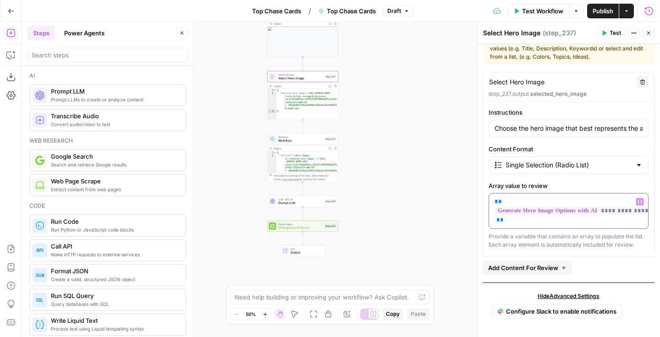
click at [548, 200] on p "**********" at bounding box center [568, 210] width 148 height 27
click at [641, 202] on icon "button" at bounding box center [639, 201] width 5 height 5
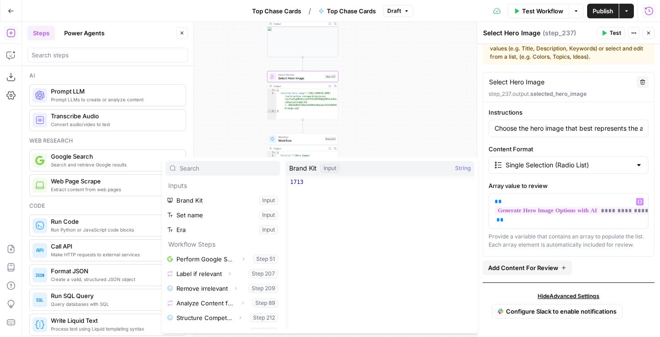
click at [455, 146] on div "Workflow Set Inputs Inputs Google Search Perform Google Search Step 51 Output E…" at bounding box center [341, 179] width 638 height 315
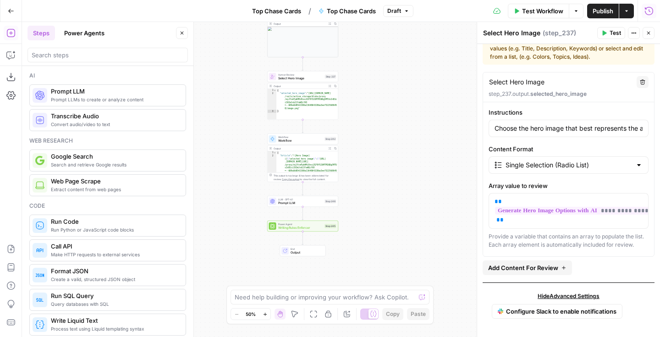
click at [649, 31] on icon "button" at bounding box center [648, 32] width 5 height 5
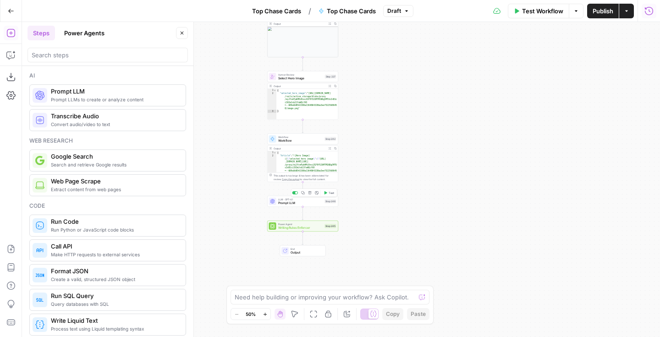
click at [307, 201] on span "Prompt LLM" at bounding box center [300, 203] width 45 height 5
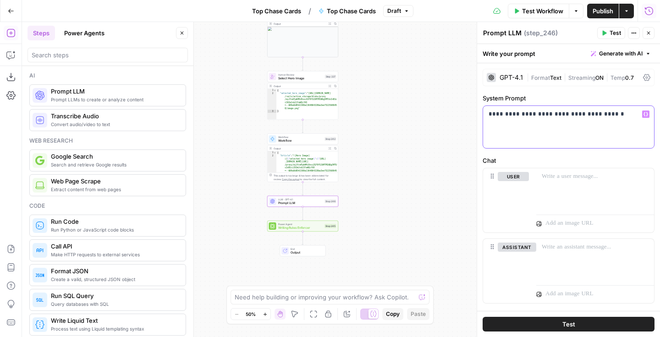
click at [621, 112] on p "**********" at bounding box center [568, 114] width 160 height 9
click at [553, 127] on p "**********" at bounding box center [568, 119] width 160 height 18
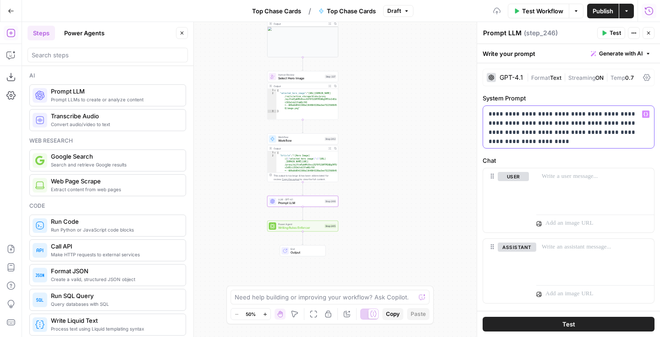
click at [566, 133] on p "**********" at bounding box center [568, 123] width 160 height 27
drag, startPoint x: 542, startPoint y: 112, endPoint x: 517, endPoint y: 111, distance: 24.8
click at [517, 111] on p "**********" at bounding box center [568, 123] width 160 height 27
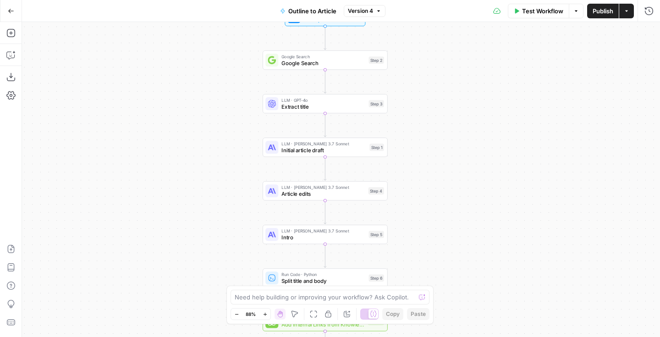
drag, startPoint x: 421, startPoint y: 69, endPoint x: 423, endPoint y: 103, distance: 34.0
click at [423, 103] on div "Workflow Set Inputs Inputs Google Search Google Search Step 2 LLM · GPT-4o Extr…" at bounding box center [341, 179] width 638 height 315
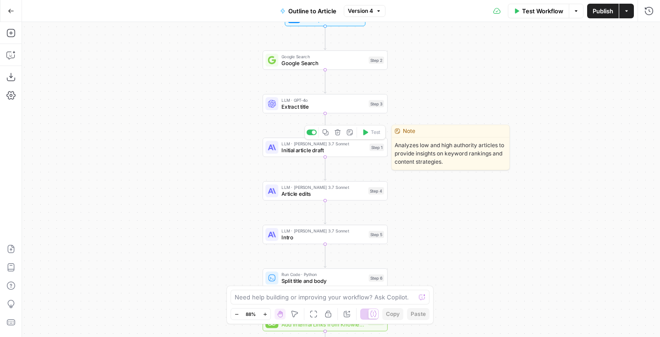
click at [342, 155] on div "LLM · Claude 3.7 Sonnet Initial article draft Step 1 Copy step Delete step Edit…" at bounding box center [325, 146] width 125 height 19
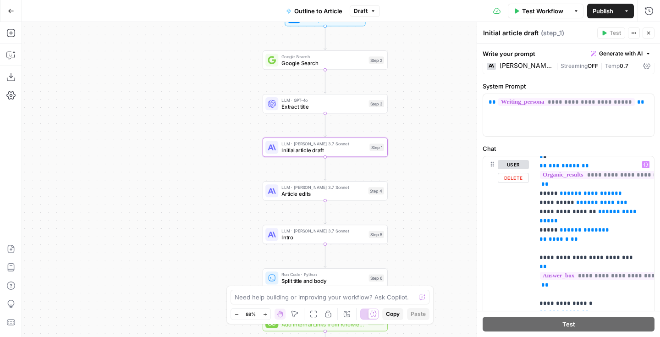
scroll to position [402, 1]
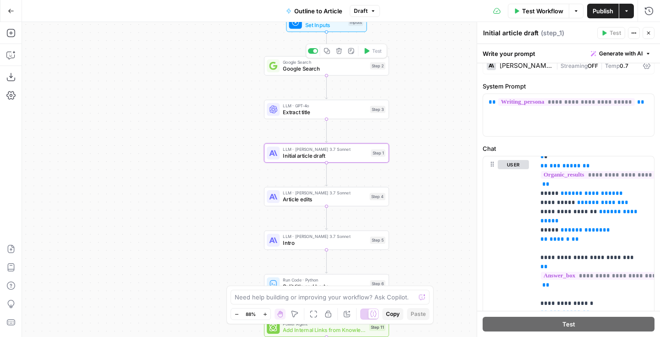
click at [346, 73] on div "Google Search Google Search Step 2 Copy step Delete step Add Note Test" at bounding box center [326, 65] width 125 height 19
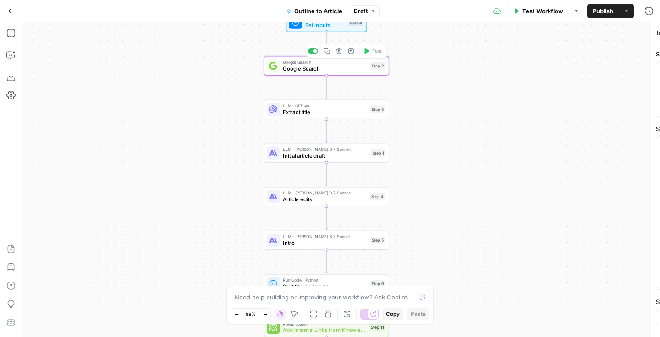
type textarea "Google Search"
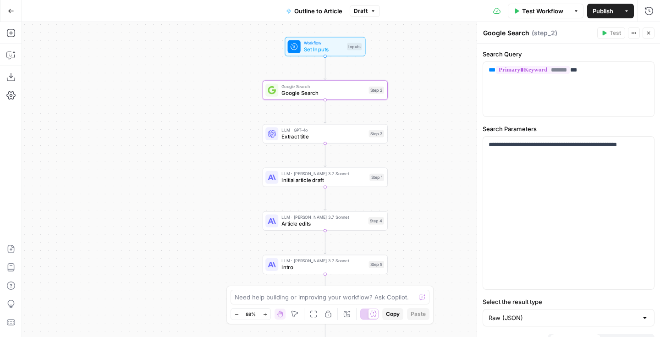
click at [518, 16] on button "Test Workflow" at bounding box center [538, 11] width 61 height 15
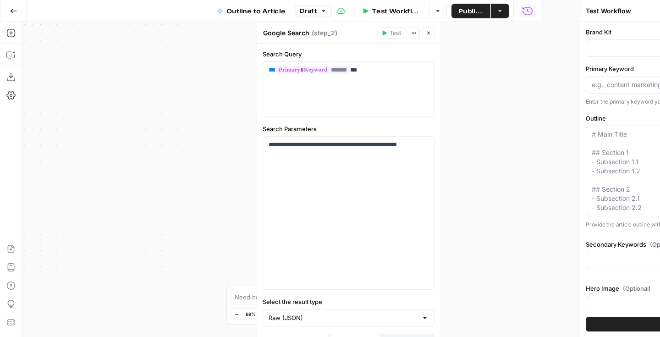
type input "Rare Candy"
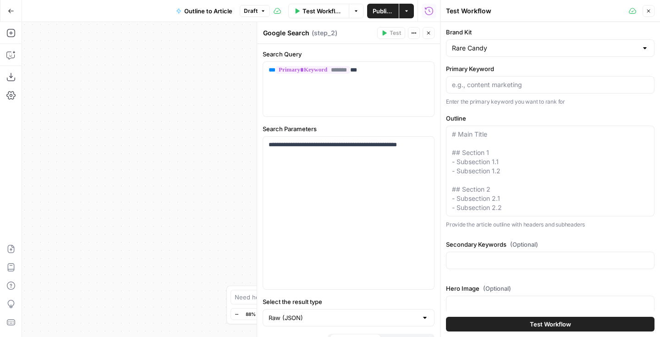
click at [504, 90] on div at bounding box center [550, 84] width 208 height 17
click at [650, 11] on icon "button" at bounding box center [648, 10] width 5 height 5
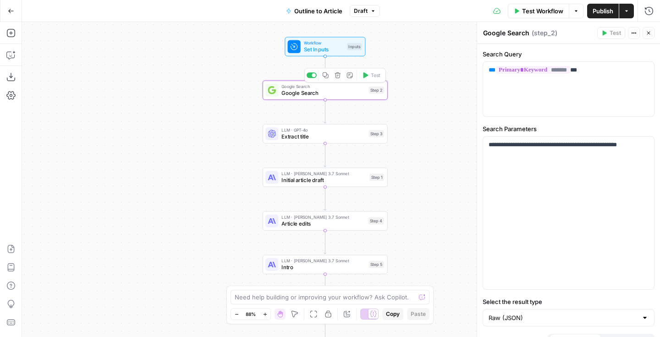
click at [356, 95] on span "Google Search" at bounding box center [323, 93] width 84 height 8
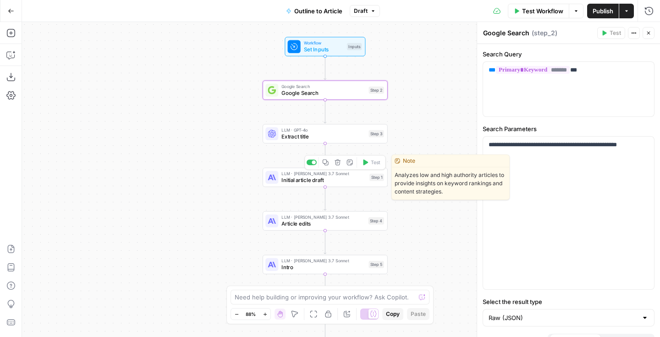
click at [340, 178] on span "Initial article draft" at bounding box center [323, 180] width 85 height 8
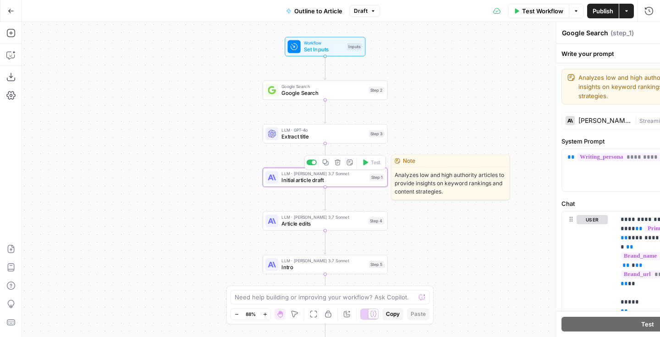
type textarea "Initial article draft"
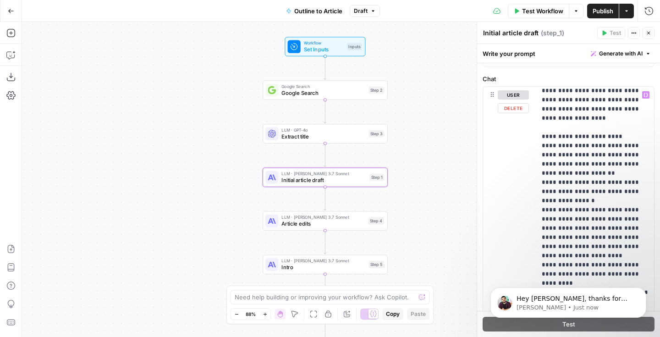
scroll to position [2772, 0]
click at [588, 302] on div "Hey [PERSON_NAME], thanks for your feedback. Is that an error or a warning? As …" at bounding box center [575, 299] width 121 height 12
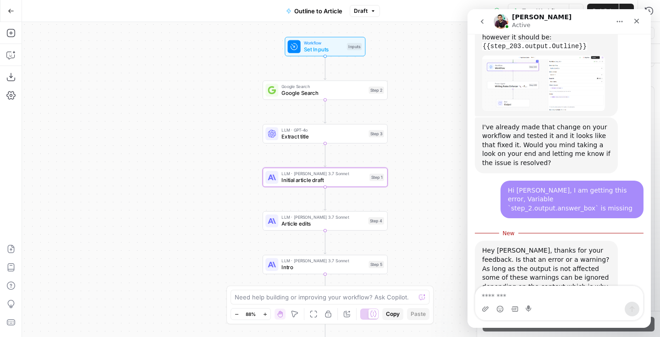
scroll to position [1101, 0]
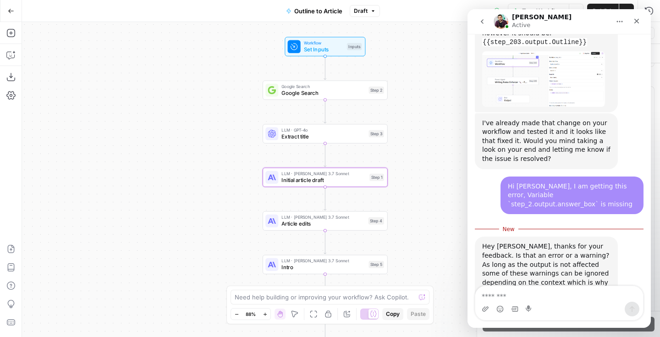
click at [588, 286] on textarea "Message…" at bounding box center [559, 294] width 168 height 16
type textarea "**********"
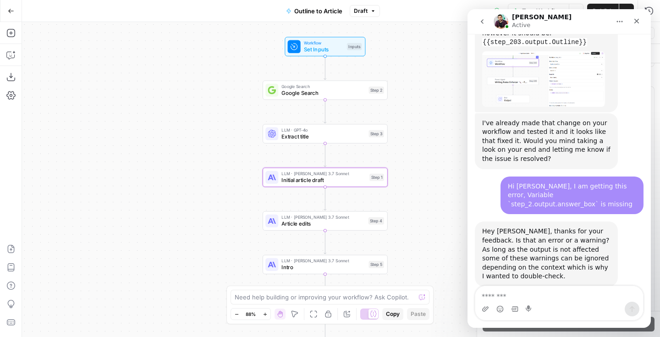
scroll to position [1113, 0]
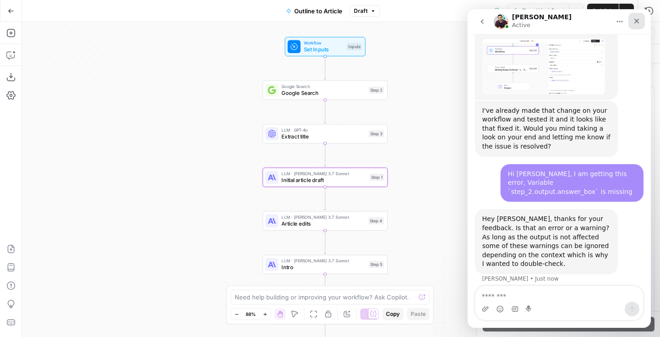
click at [638, 16] on div "Close" at bounding box center [636, 21] width 16 height 16
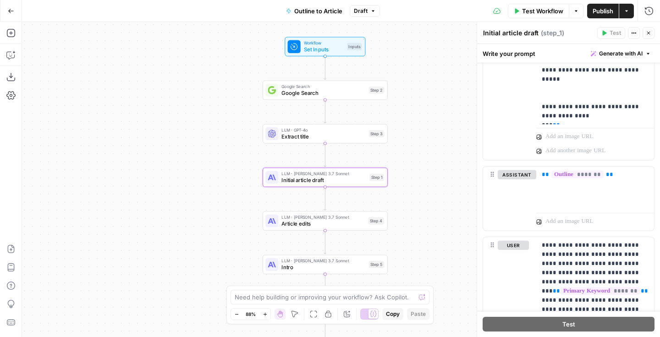
scroll to position [465, 0]
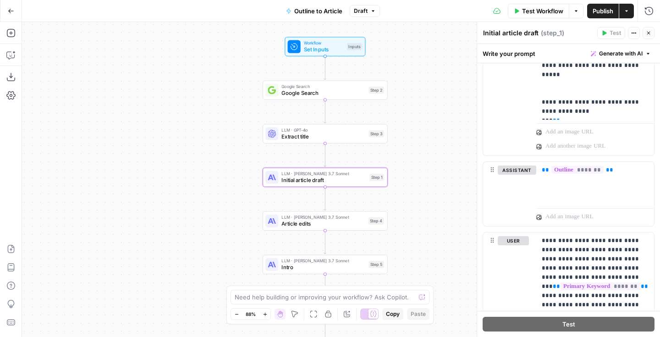
click at [336, 101] on div "Workflow Set Inputs Inputs Google Search Google Search Step 2 LLM · GPT-4o Extr…" at bounding box center [341, 179] width 638 height 315
click at [335, 97] on div "Google Search Google Search Step 2 Copy step Delete step Add Note Test" at bounding box center [325, 90] width 125 height 19
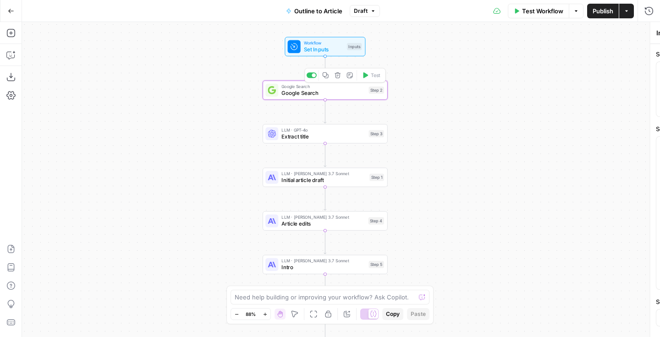
type textarea "Google Search"
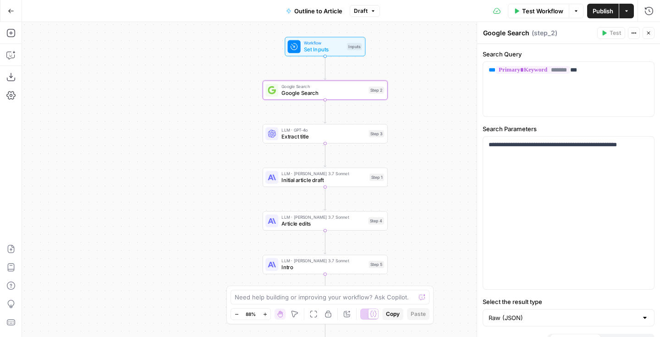
click at [652, 33] on button "Close" at bounding box center [648, 33] width 12 height 12
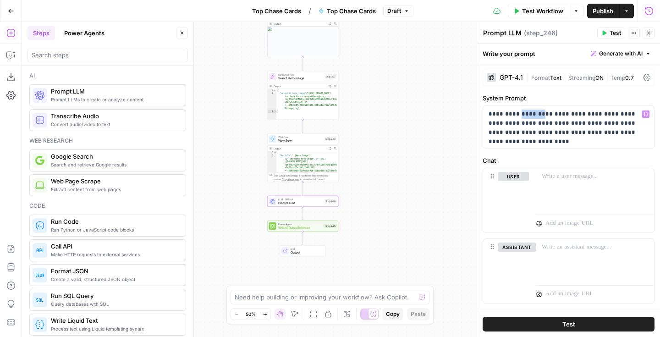
scroll to position [1, 0]
click at [557, 135] on p "**********" at bounding box center [568, 123] width 160 height 27
click at [648, 132] on p "**********" at bounding box center [568, 123] width 160 height 27
click at [588, 189] on div at bounding box center [595, 191] width 118 height 42
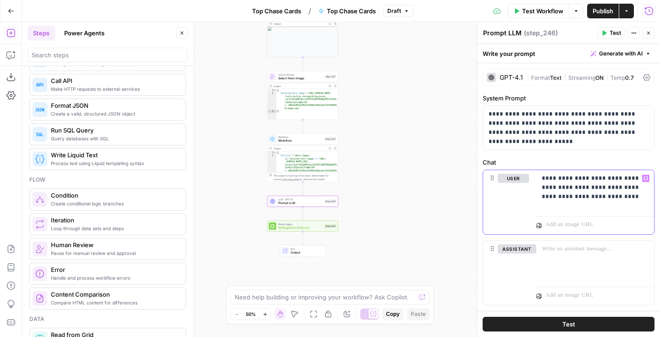
scroll to position [145, 0]
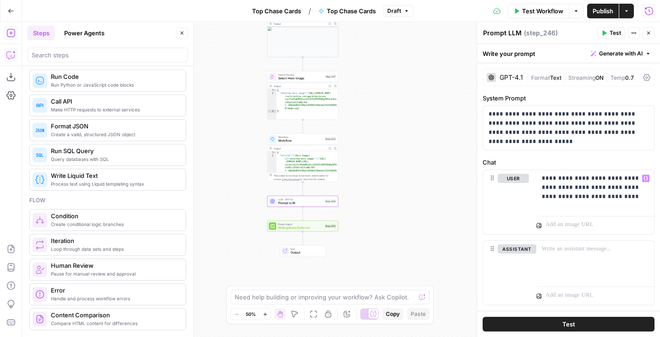
click at [7, 51] on icon "button" at bounding box center [10, 54] width 9 height 9
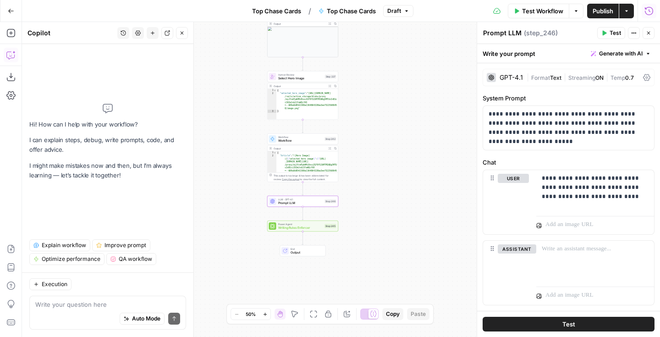
click at [104, 305] on textarea at bounding box center [107, 304] width 145 height 9
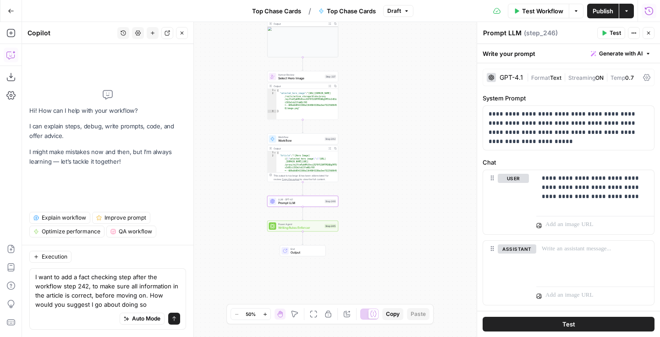
type textarea "I want to add a fact checking step after the workflow step 242, to make sure al…"
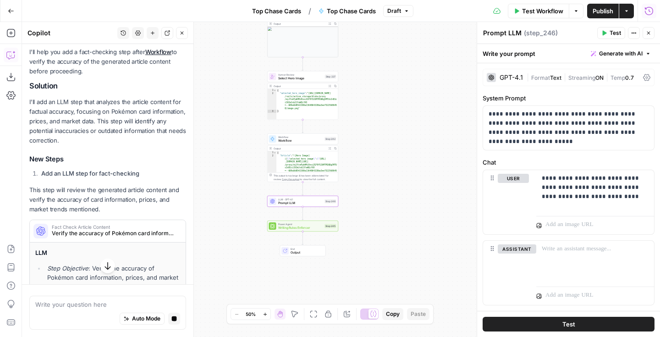
scroll to position [137, 0]
click at [548, 133] on p "**********" at bounding box center [568, 128] width 160 height 37
click at [539, 145] on p "**********" at bounding box center [568, 128] width 160 height 37
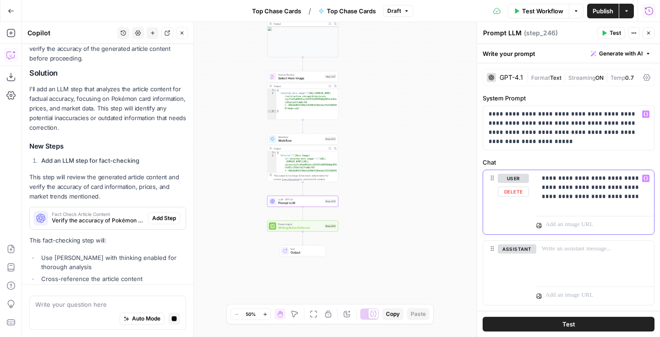
click at [574, 197] on p "**********" at bounding box center [595, 187] width 107 height 27
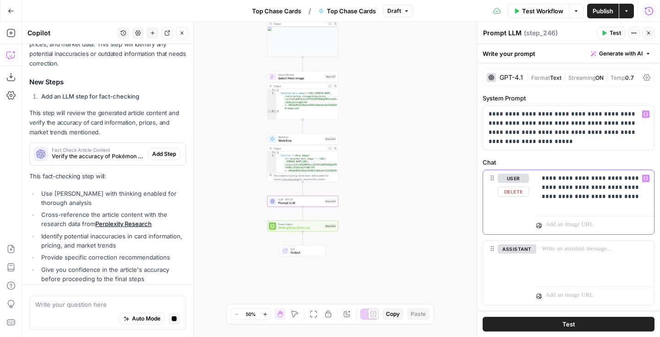
drag, startPoint x: 573, startPoint y: 196, endPoint x: 555, endPoint y: 196, distance: 17.4
click at [555, 196] on p "**********" at bounding box center [595, 187] width 107 height 27
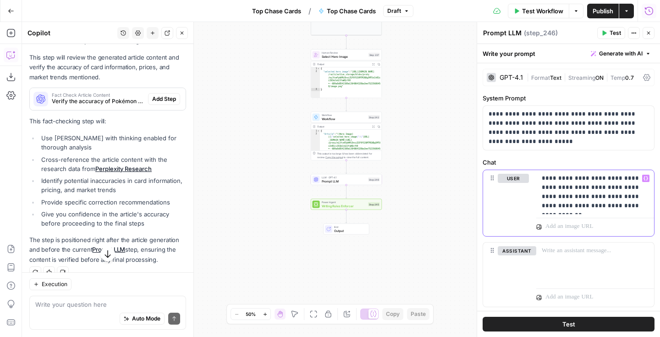
scroll to position [291, 0]
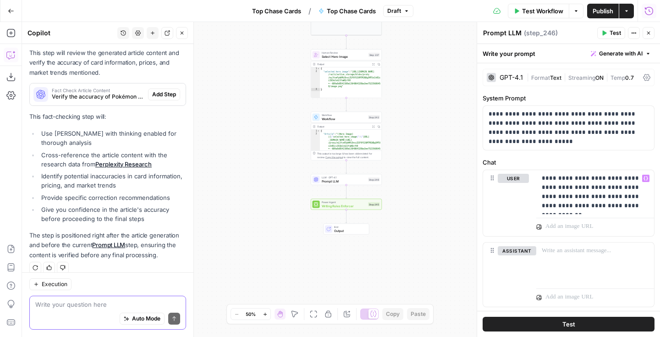
click at [83, 302] on textarea at bounding box center [107, 304] width 145 height 9
type textarea "Wait, where exactly should I put it?"
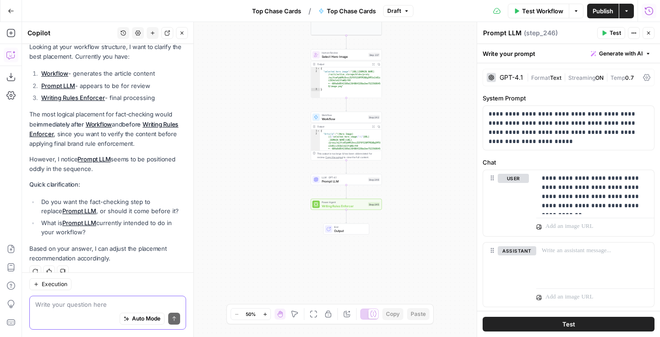
scroll to position [538, 0]
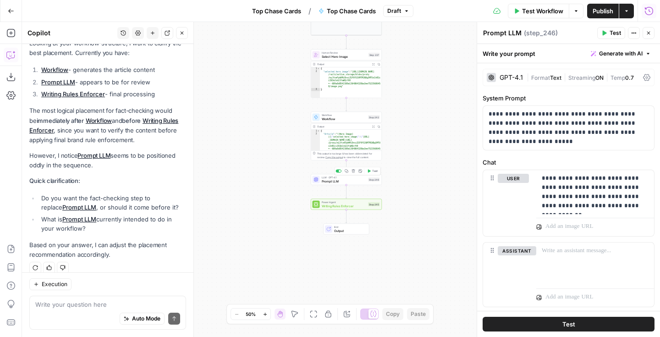
click at [358, 181] on span "Prompt LLM" at bounding box center [344, 181] width 45 height 5
click at [354, 171] on icon "button" at bounding box center [353, 171] width 4 height 4
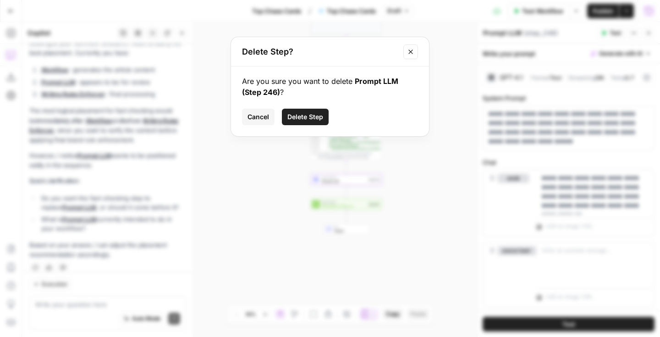
click at [316, 120] on span "Delete Step" at bounding box center [305, 116] width 36 height 9
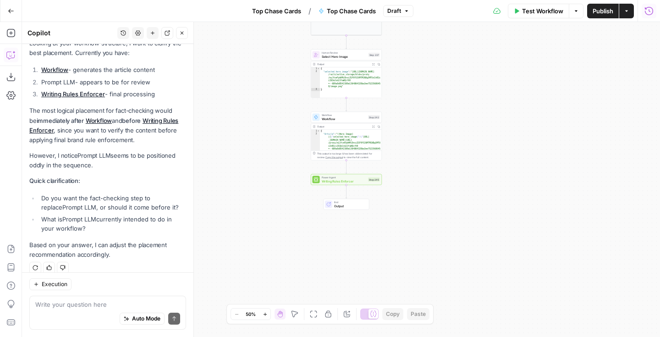
scroll to position [240, 0]
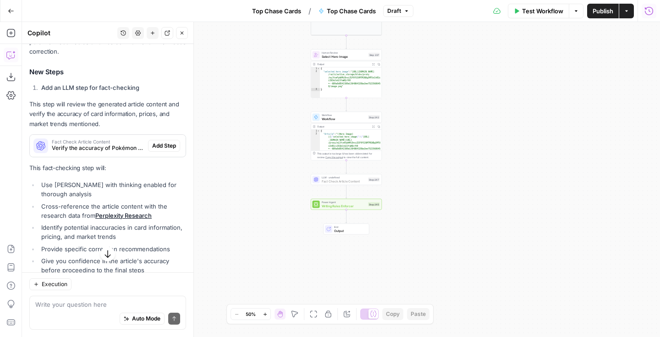
click at [166, 142] on span "Add Step" at bounding box center [164, 146] width 24 height 8
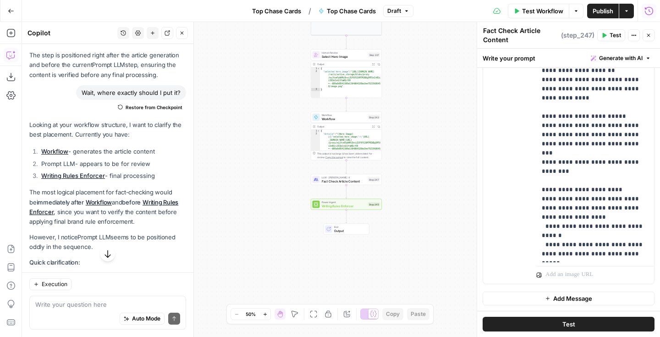
scroll to position [553, 0]
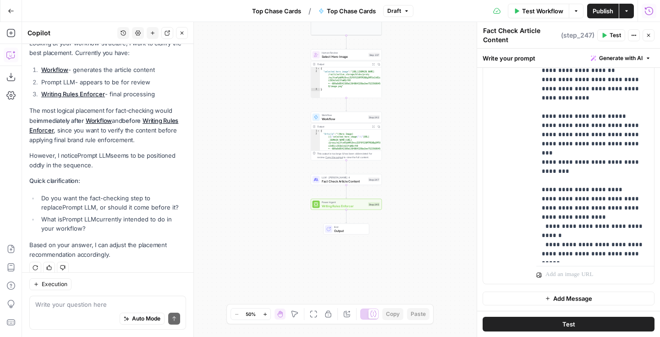
click at [76, 310] on div "Auto Mode Send" at bounding box center [107, 319] width 145 height 20
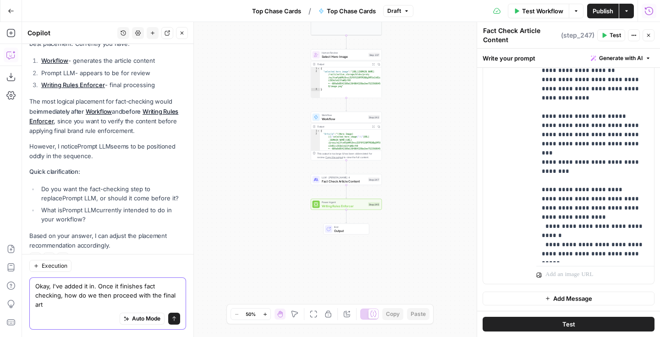
scroll to position [571, 0]
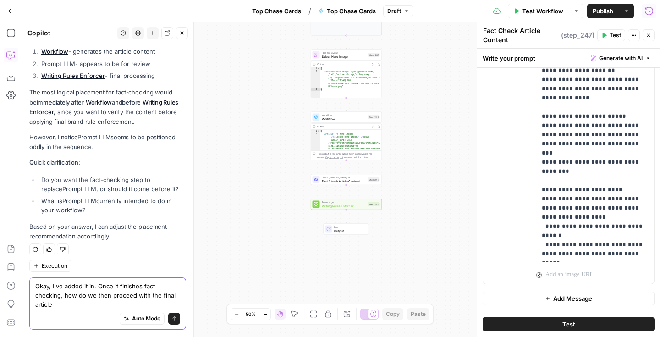
type textarea "Okay, I've added it in. Once it finishes fact checking, how do we then proceed …"
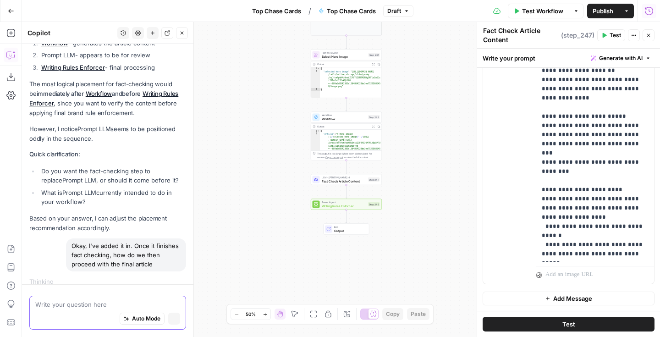
scroll to position [547, 0]
click at [338, 119] on span "Workflow" at bounding box center [344, 118] width 45 height 5
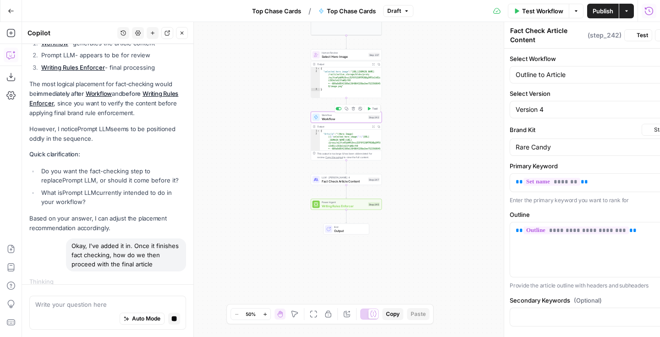
type textarea "Workflow"
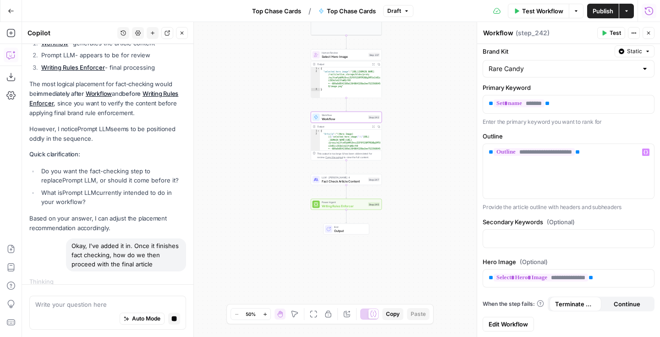
scroll to position [0, 0]
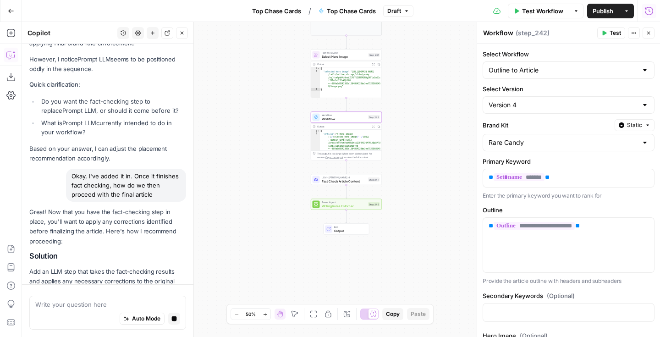
click at [538, 35] on span "( step_242 )" at bounding box center [532, 32] width 34 height 9
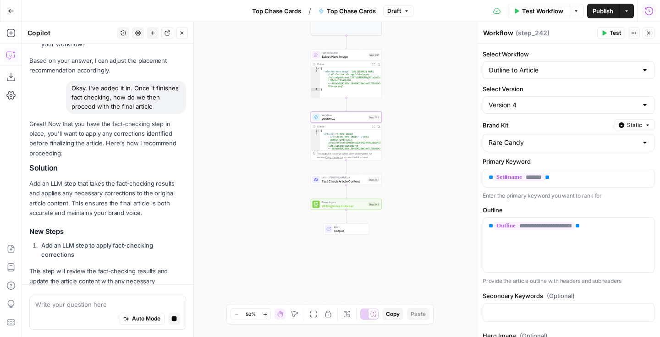
click at [634, 32] on icon "button" at bounding box center [633, 32] width 5 height 5
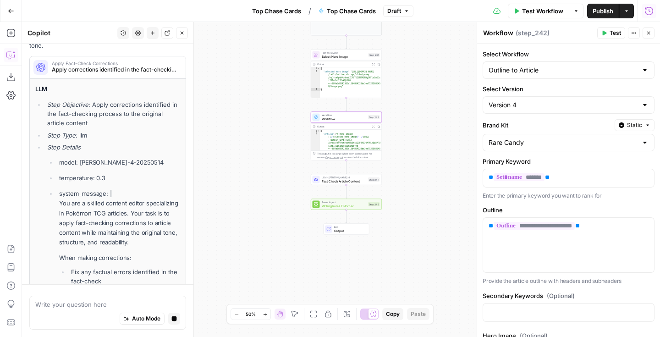
click at [547, 33] on span "( step_242 )" at bounding box center [532, 32] width 34 height 9
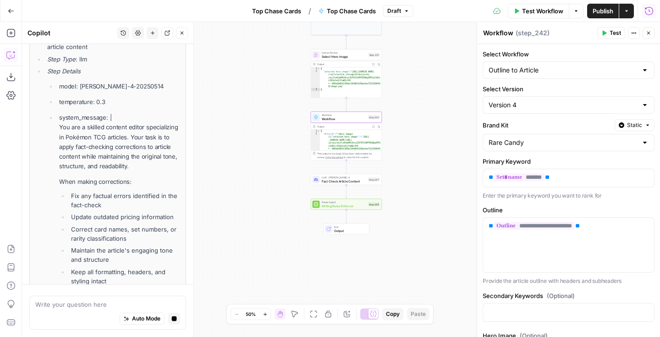
click at [649, 31] on icon "button" at bounding box center [648, 32] width 5 height 5
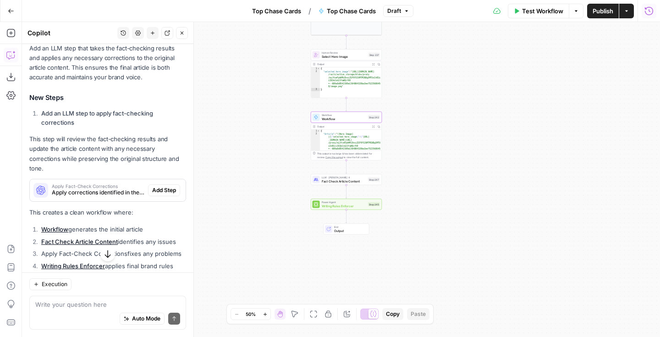
scroll to position [875, 0]
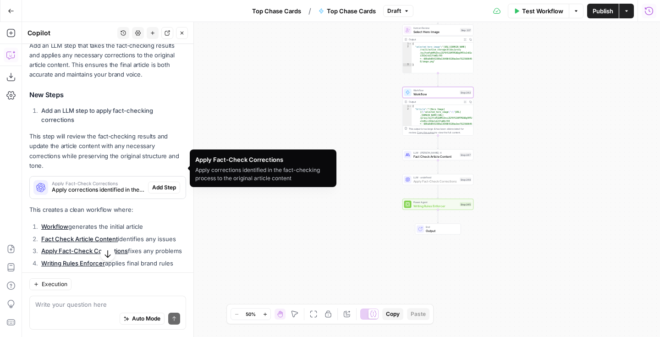
click at [153, 183] on span "Add Step" at bounding box center [164, 187] width 24 height 8
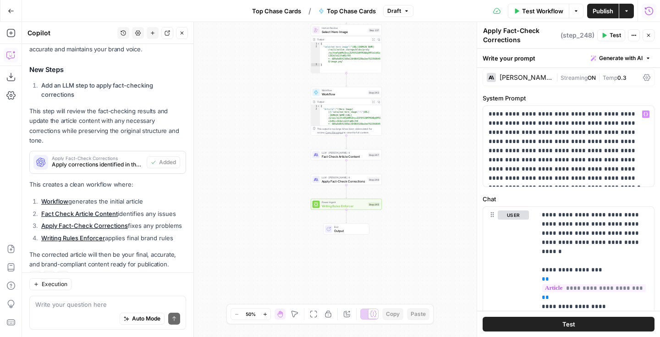
scroll to position [0, 0]
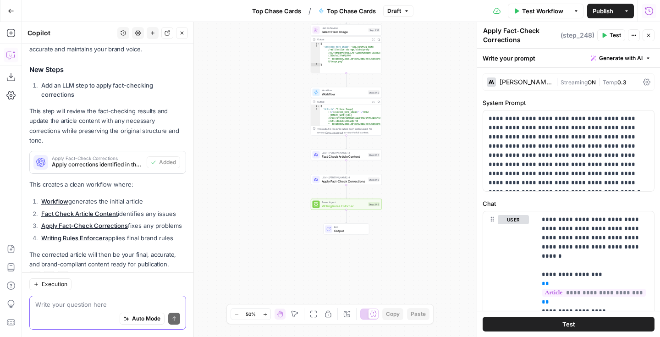
click at [87, 300] on textarea at bounding box center [107, 304] width 145 height 9
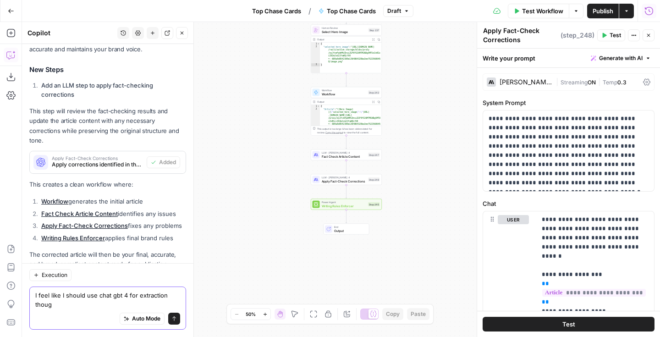
type textarea "I feel like I should use chat gbt 4 for extraction though"
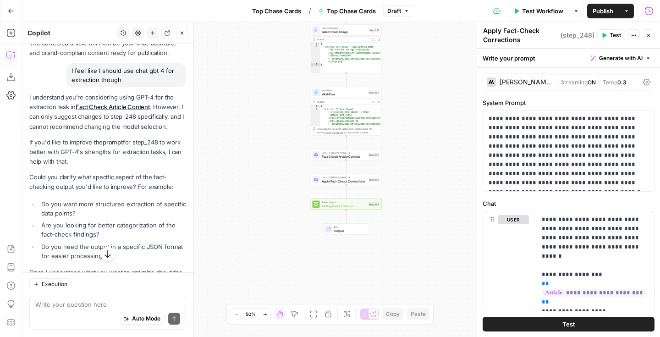
click at [532, 84] on div "[PERSON_NAME] 4" at bounding box center [525, 82] width 53 height 6
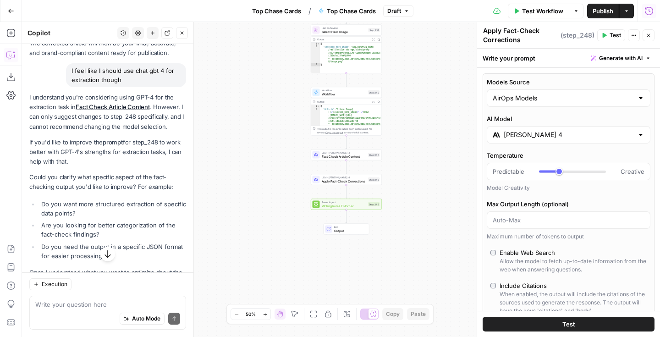
click at [529, 137] on input "[PERSON_NAME] 4" at bounding box center [569, 134] width 130 height 9
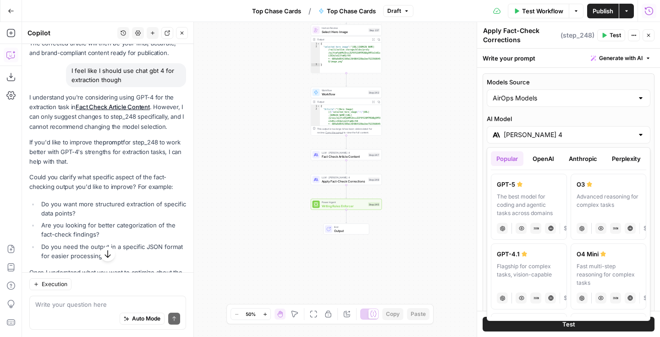
click at [533, 161] on button "OpenAI" at bounding box center [543, 158] width 33 height 15
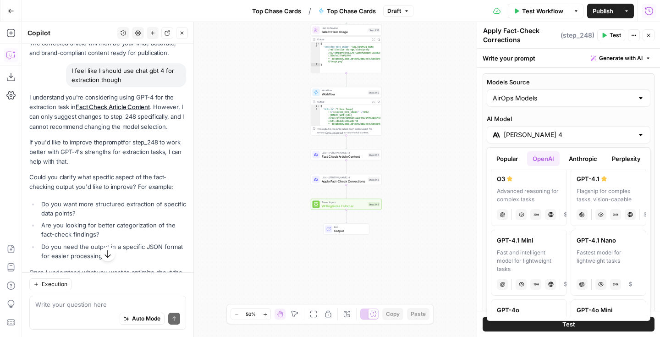
scroll to position [139, 0]
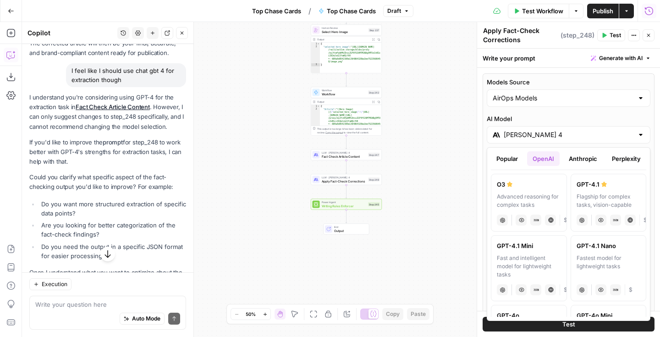
click at [609, 197] on div "Flagship for complex tasks, vision-capable" at bounding box center [608, 200] width 64 height 16
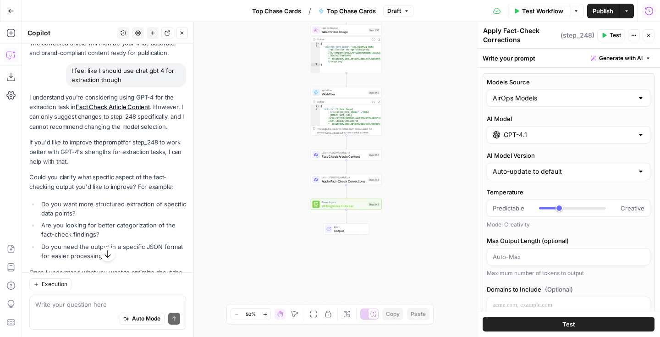
type input "GPT-4.1"
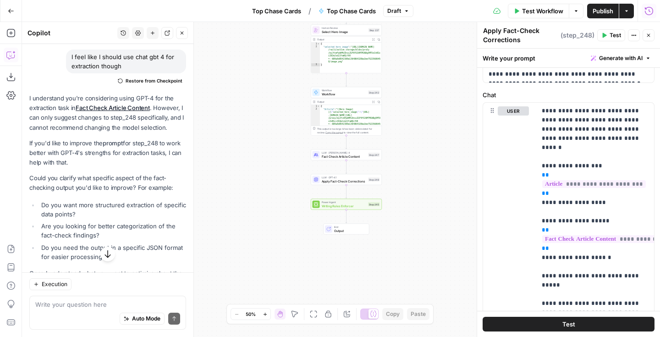
scroll to position [1168, 0]
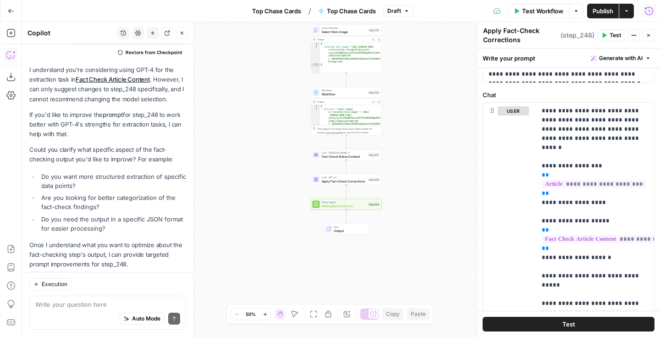
click at [71, 312] on div "Auto Mode Send" at bounding box center [107, 319] width 145 height 20
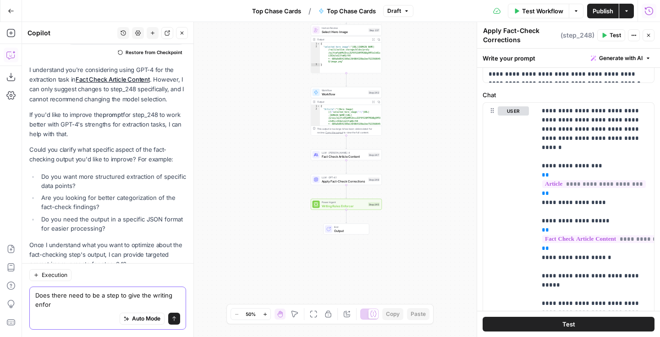
scroll to position [1178, 0]
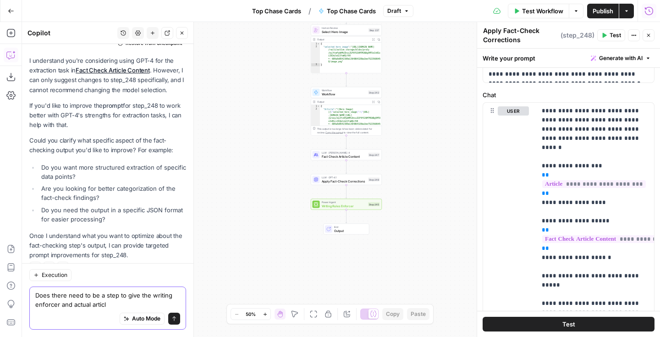
type textarea "Does there need to be a step to give the writing enforcer and actual article"
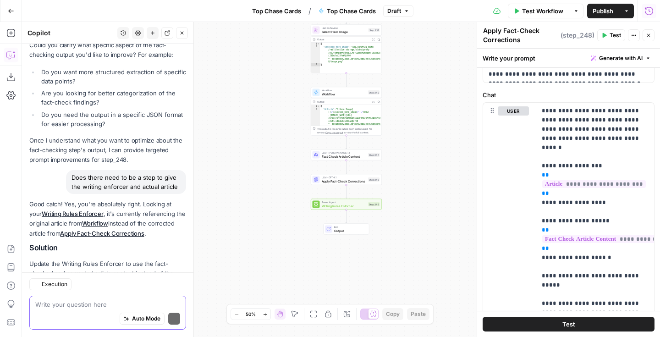
scroll to position [1365, 0]
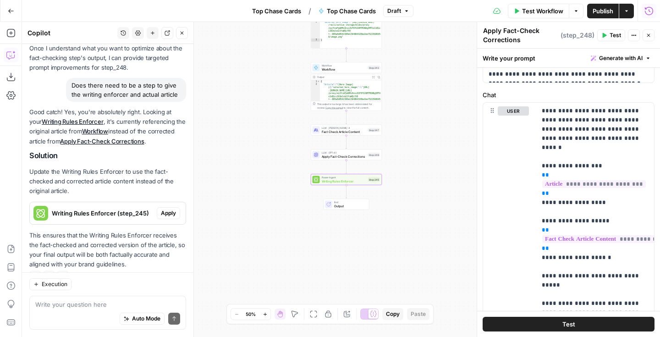
click at [169, 209] on span "Apply" at bounding box center [168, 213] width 15 height 8
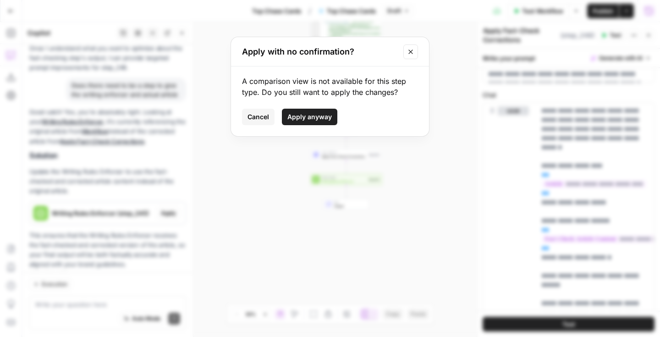
click at [302, 117] on span "Apply anyway" at bounding box center [309, 116] width 44 height 9
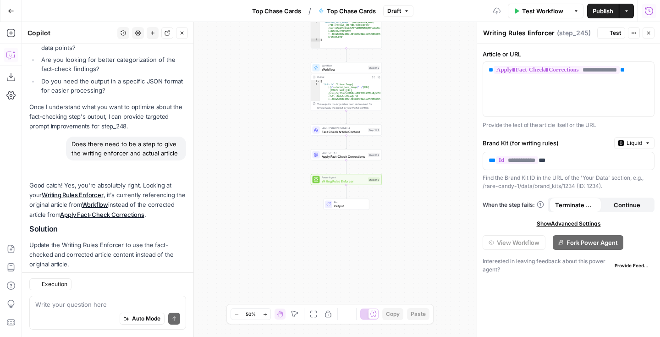
scroll to position [1380, 0]
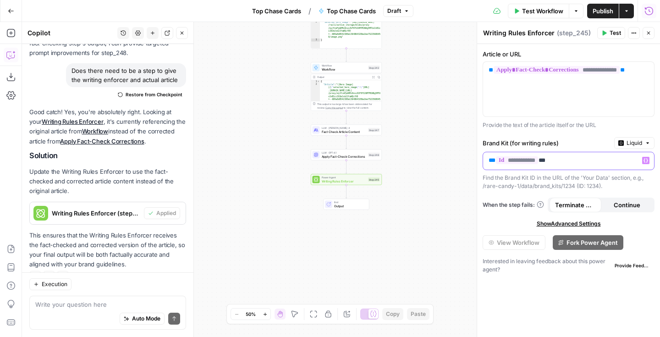
click at [645, 160] on icon "button" at bounding box center [645, 160] width 5 height 5
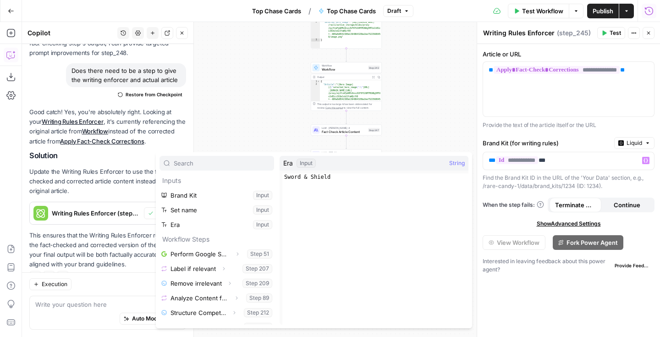
click at [649, 38] on button "Close" at bounding box center [648, 33] width 12 height 12
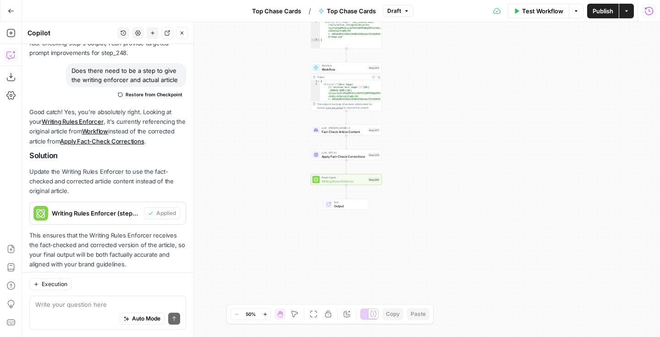
click at [352, 132] on span "Fact Check Article Content" at bounding box center [344, 131] width 45 height 5
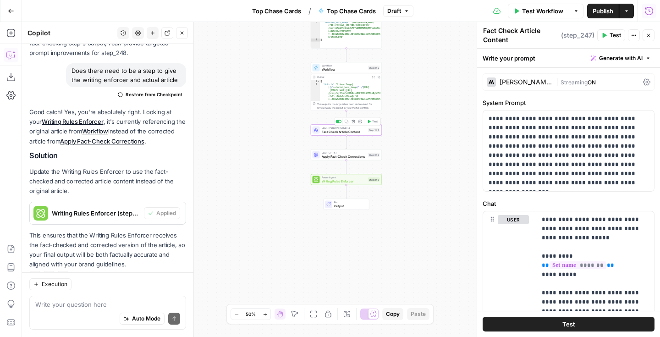
click at [373, 122] on span "Test" at bounding box center [374, 122] width 5 height 4
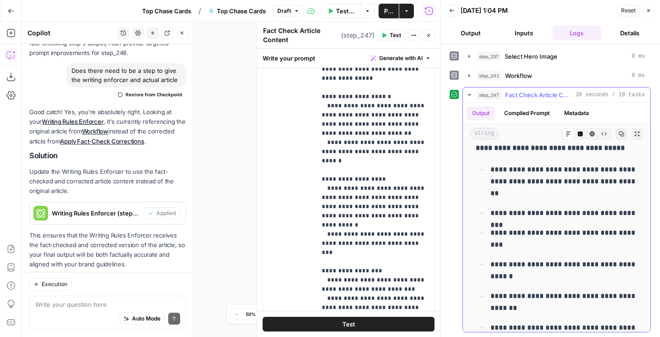
scroll to position [393, 0]
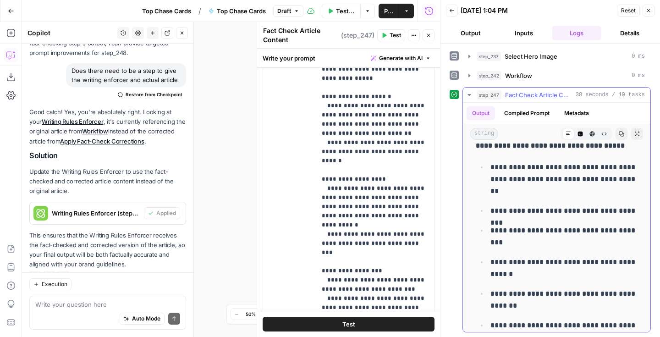
click at [468, 95] on icon "button" at bounding box center [469, 94] width 7 height 7
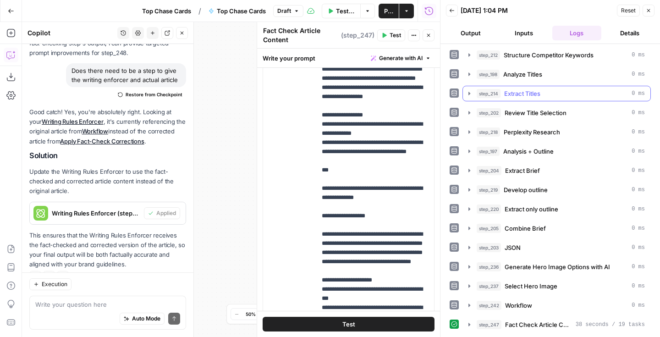
scroll to position [78, 0]
click at [430, 38] on button "Close" at bounding box center [428, 35] width 12 height 12
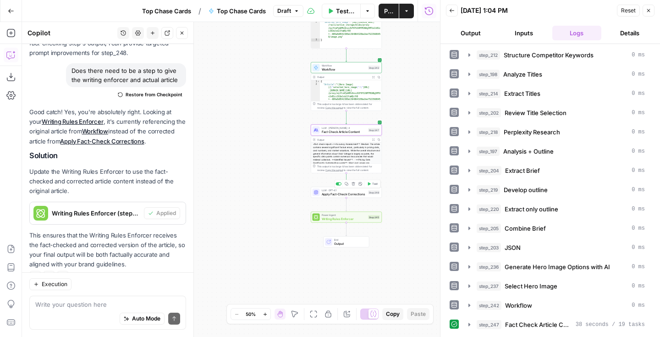
click at [360, 194] on span "Apply Fact-Check Corrections" at bounding box center [344, 194] width 45 height 5
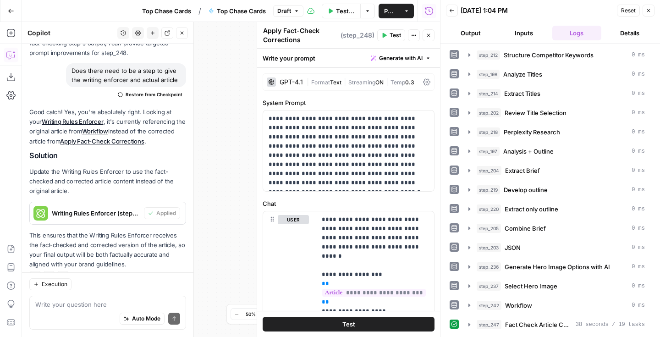
click at [388, 37] on button "Test" at bounding box center [391, 35] width 28 height 12
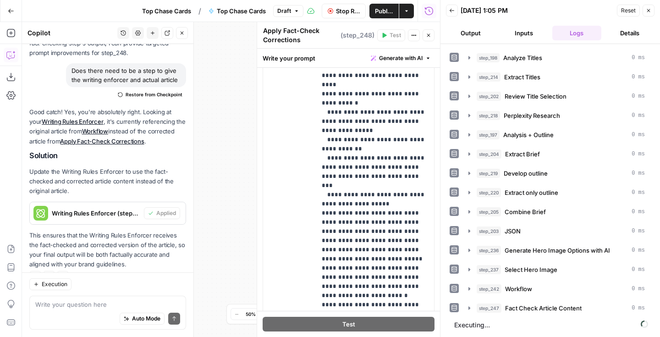
scroll to position [323, 0]
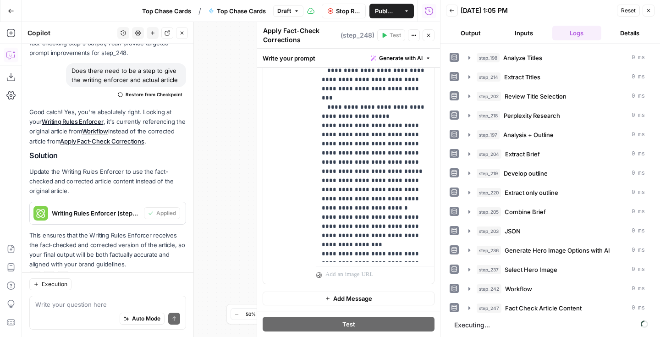
click at [428, 35] on icon "button" at bounding box center [428, 35] width 3 height 3
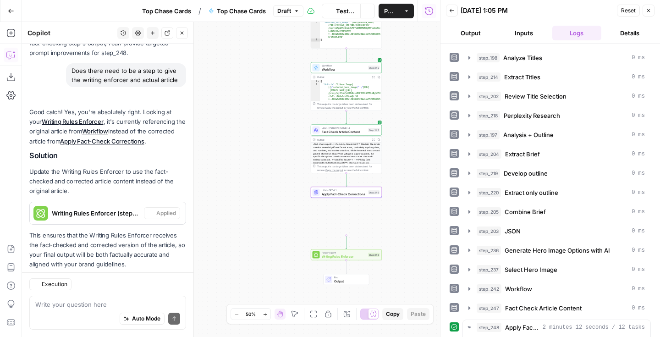
scroll to position [1380, 0]
